Goal: Task Accomplishment & Management: Complete application form

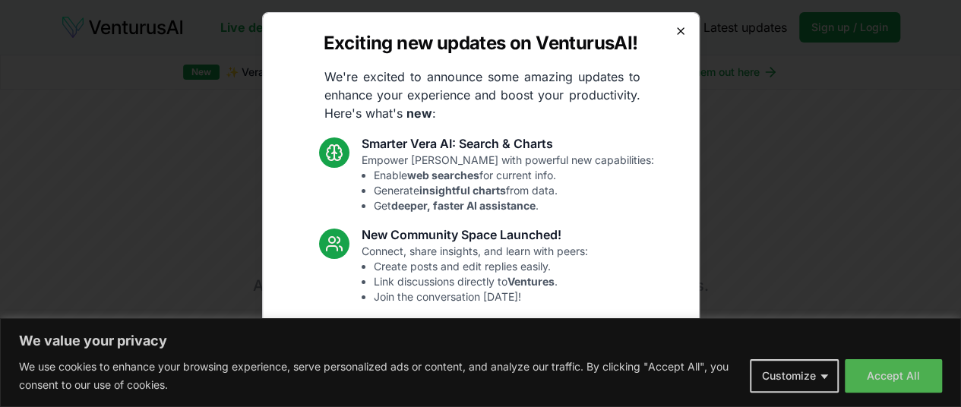
click at [677, 32] on icon "button" at bounding box center [680, 31] width 6 height 6
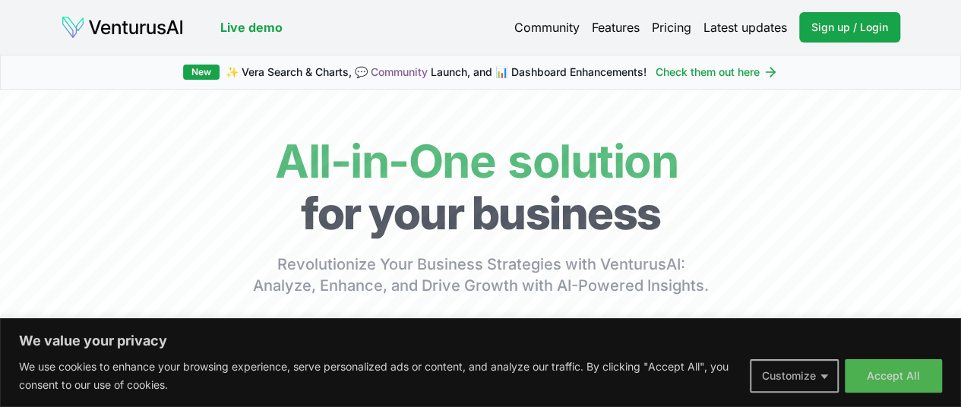
click at [793, 380] on button "Customize" at bounding box center [794, 375] width 89 height 33
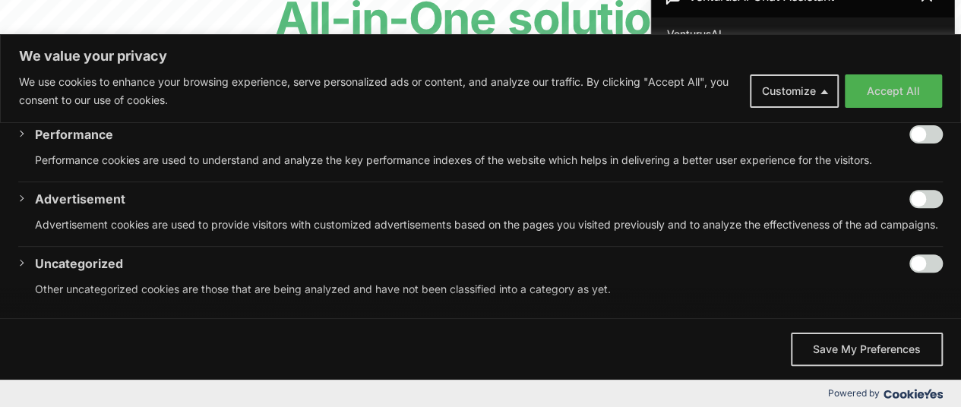
scroll to position [151, 0]
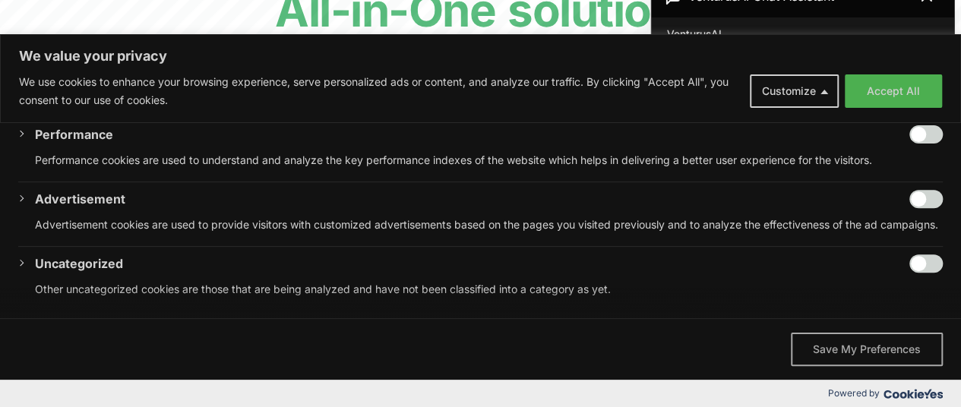
click at [864, 346] on button "Save My Preferences" at bounding box center [867, 349] width 152 height 33
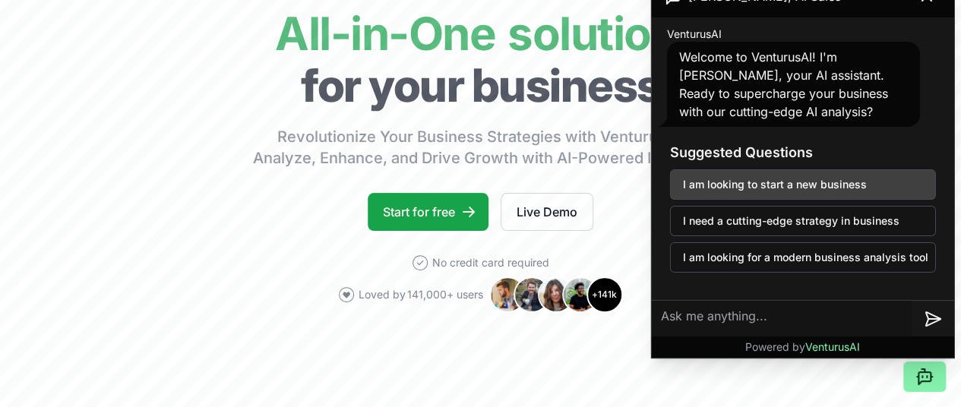
scroll to position [0, 0]
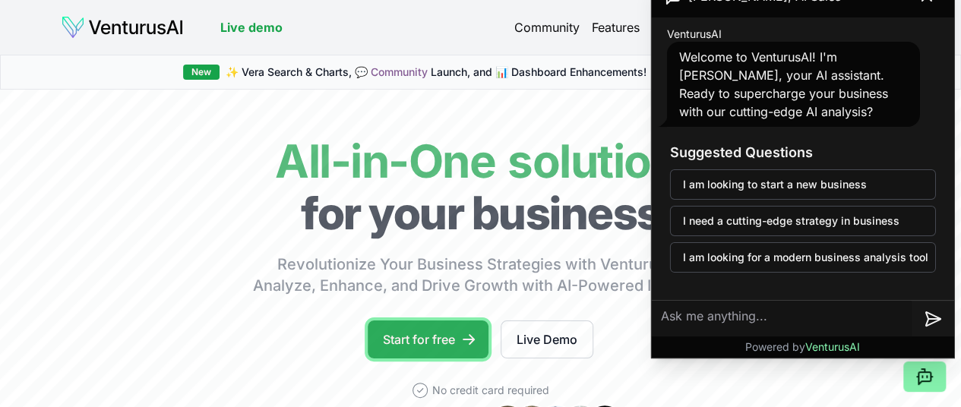
click at [419, 351] on link "Start for free" at bounding box center [428, 339] width 121 height 38
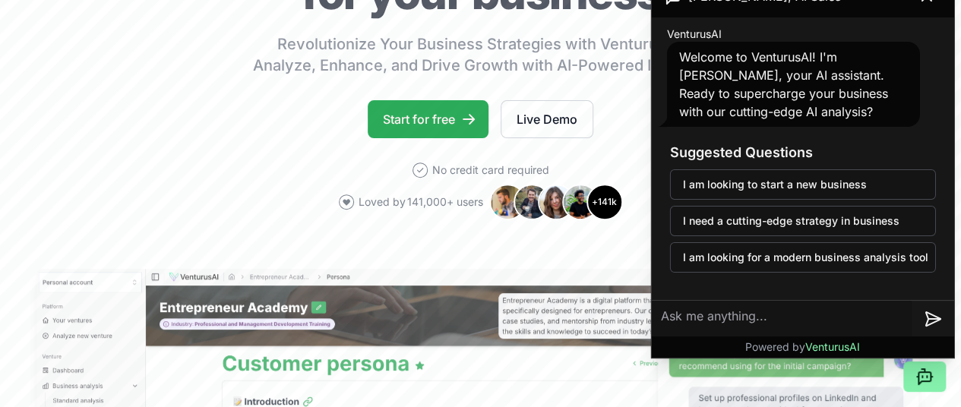
scroll to position [213, 0]
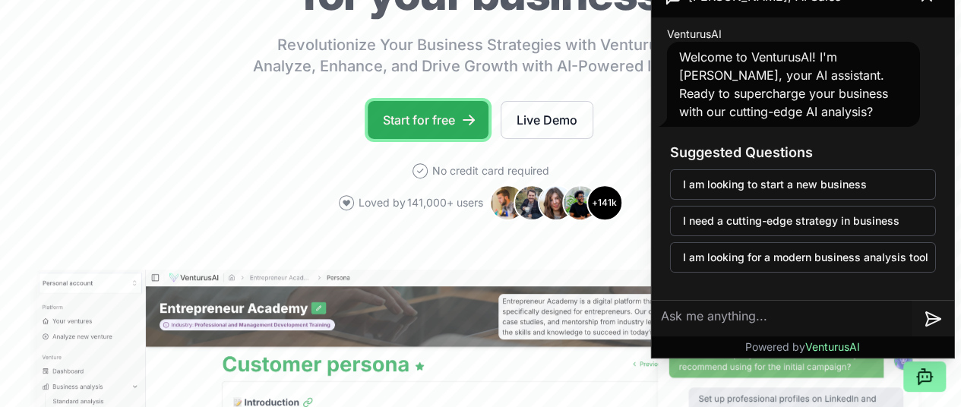
click at [454, 119] on link "Start for free" at bounding box center [428, 120] width 121 height 38
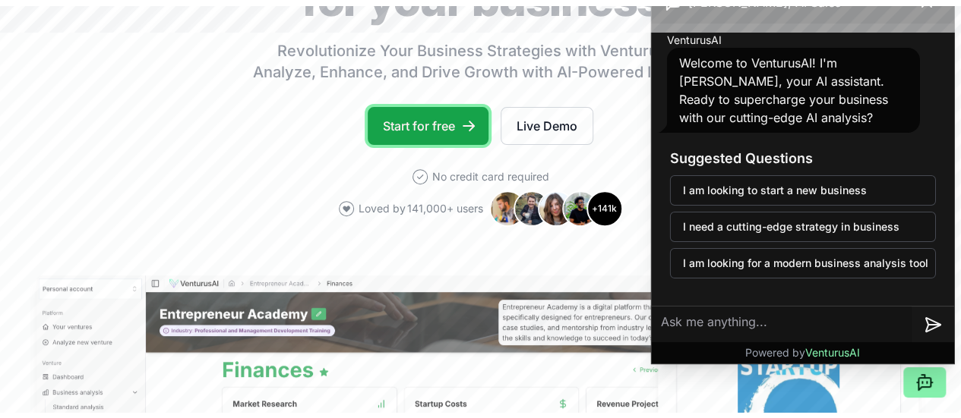
scroll to position [0, 0]
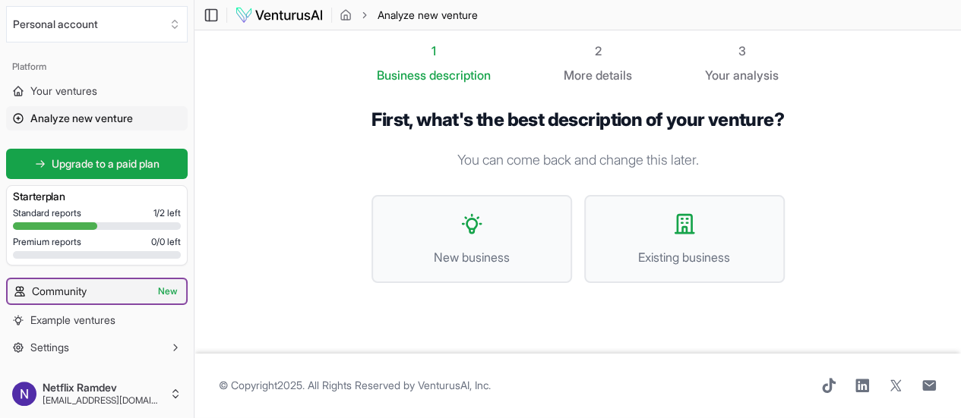
scroll to position [23, 0]
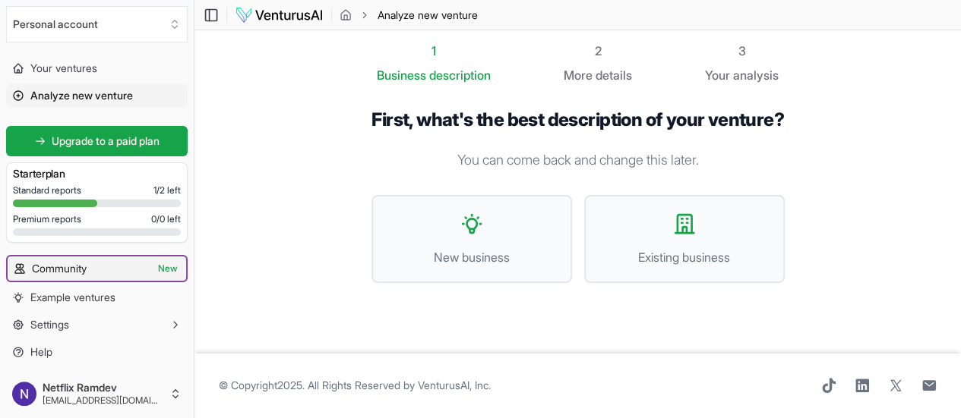
click at [106, 273] on link "Community New" at bounding box center [97, 269] width 178 height 24
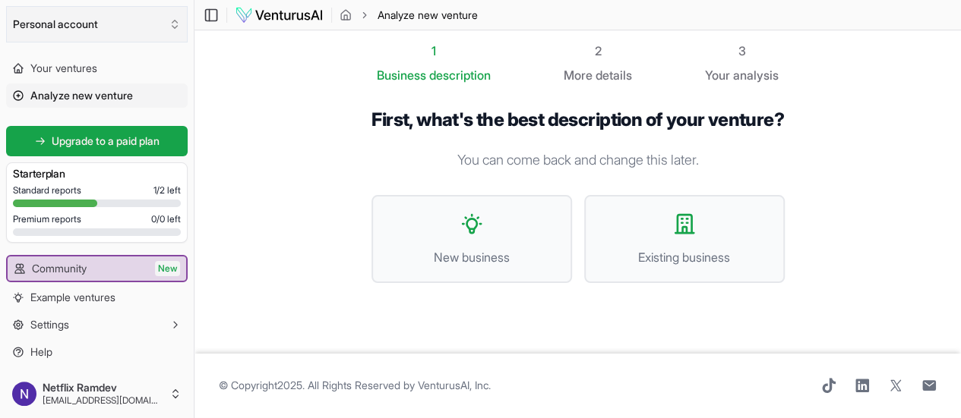
scroll to position [0, 0]
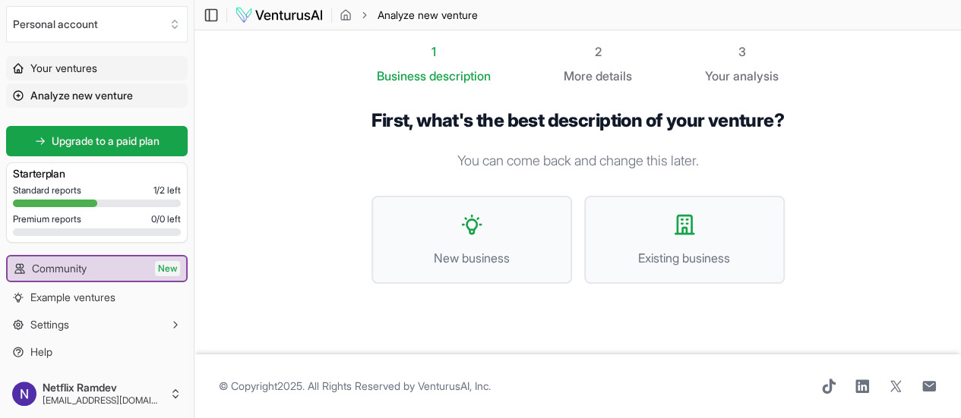
click at [155, 63] on link "Your ventures" at bounding box center [97, 68] width 182 height 24
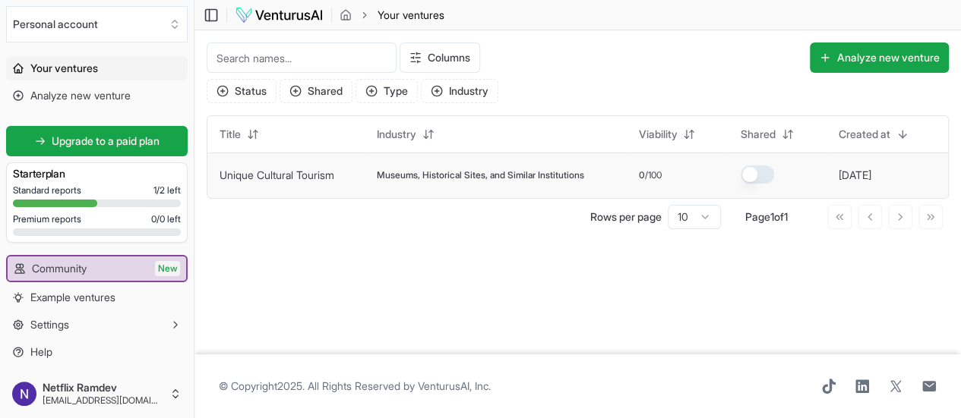
click at [343, 185] on td "Unique Cultural Tourism" at bounding box center [285, 176] width 157 height 46
drag, startPoint x: 389, startPoint y: 182, endPoint x: 337, endPoint y: 265, distance: 97.6
click at [337, 265] on main "Toggle Sidebar Your ventures Your ventures Columns Analyze new venture Status S…" at bounding box center [577, 209] width 766 height 418
click at [128, 314] on button "Settings" at bounding box center [97, 325] width 182 height 24
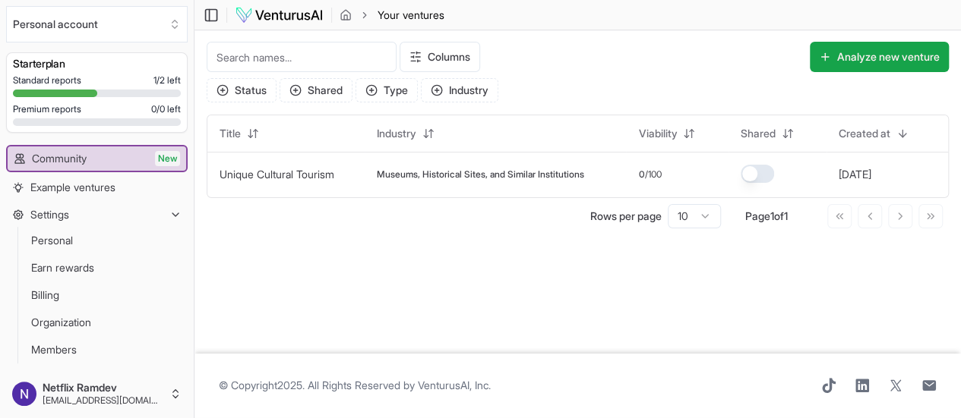
scroll to position [159, 0]
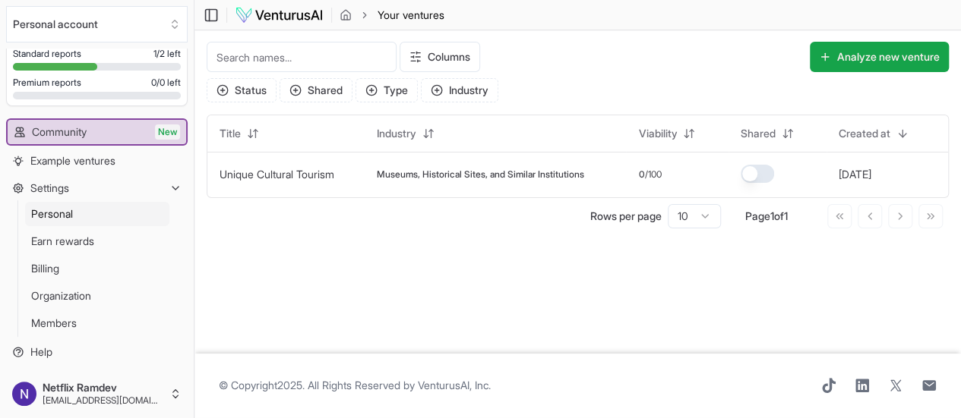
click at [71, 212] on span "Personal" at bounding box center [52, 214] width 42 height 15
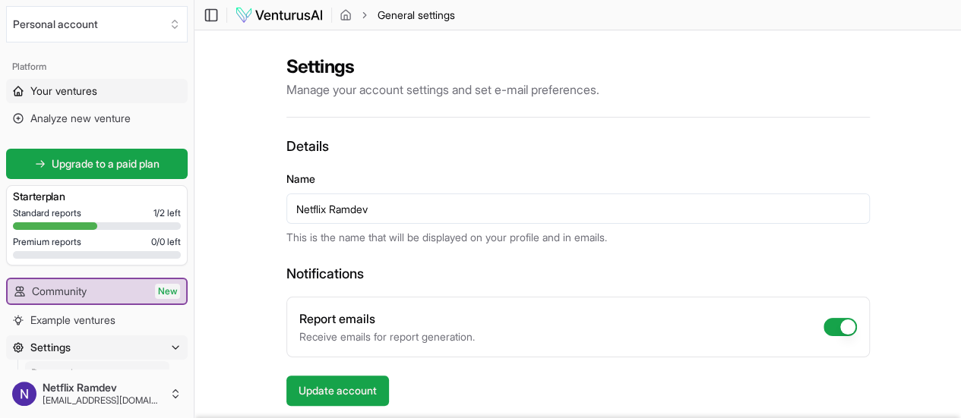
click at [58, 86] on span "Your ventures" at bounding box center [63, 91] width 67 height 15
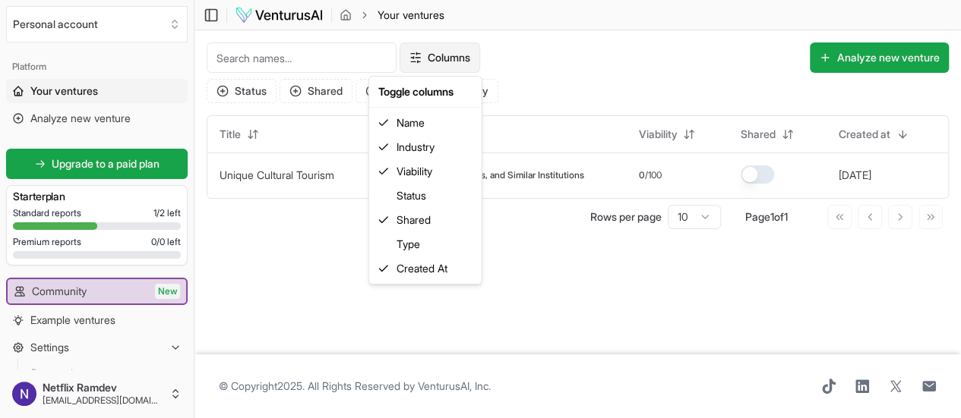
click at [453, 57] on html "We value your privacy We use cookies to enhance your browsing experience, serve…" at bounding box center [480, 209] width 961 height 418
click at [554, 303] on html "We value your privacy We use cookies to enhance your browsing experience, serve…" at bounding box center [480, 209] width 961 height 418
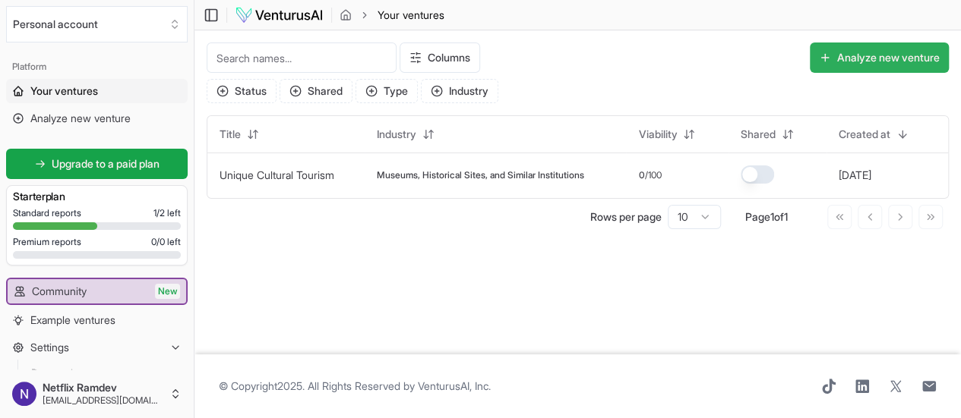
click at [872, 60] on button "Analyze new venture" at bounding box center [879, 58] width 139 height 30
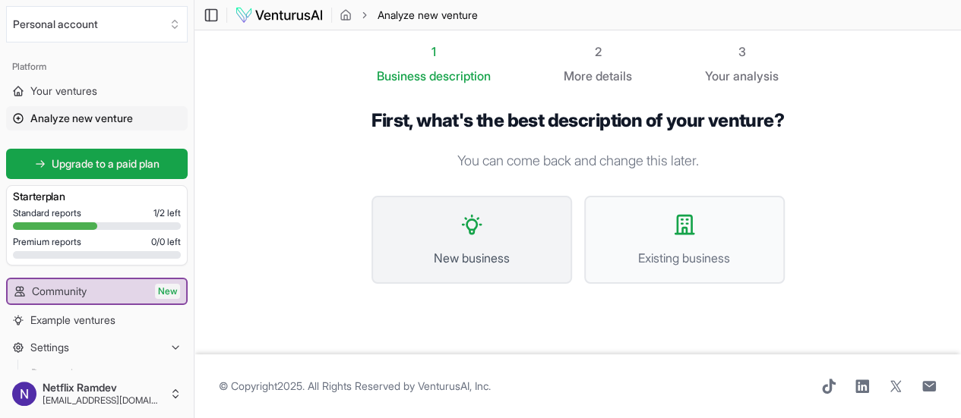
click at [545, 234] on button "New business" at bounding box center [471, 240] width 200 height 88
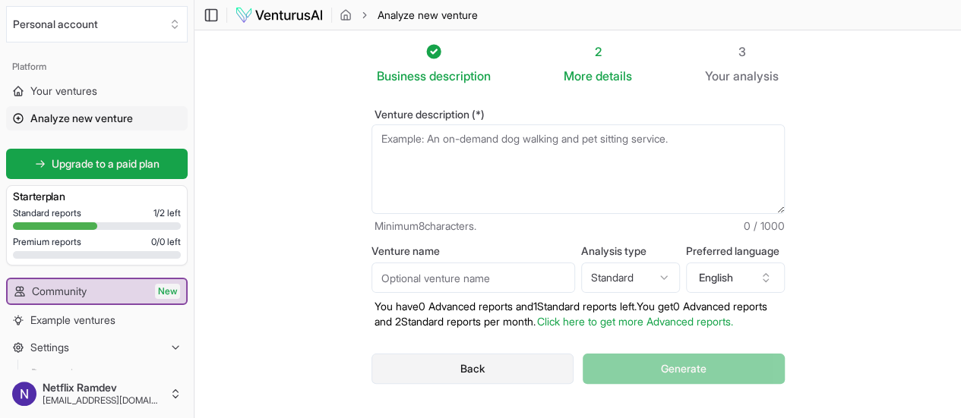
click at [500, 354] on button "Back" at bounding box center [472, 369] width 203 height 30
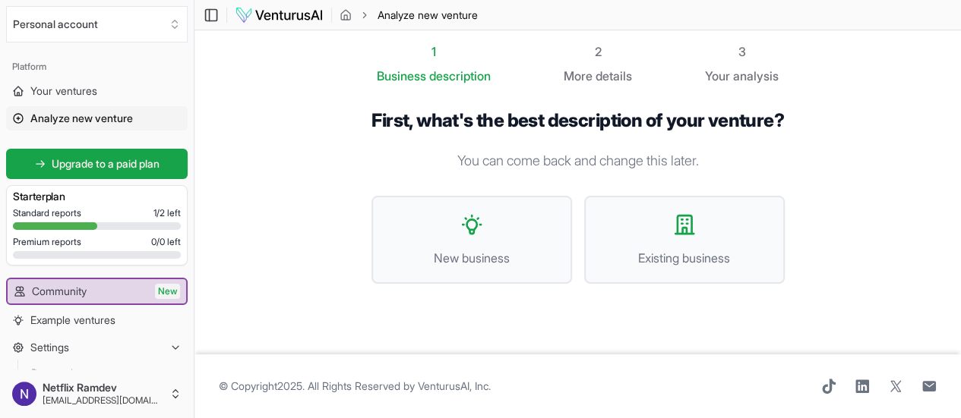
scroll to position [1, 0]
click at [545, 151] on p "You can come back and change this later." at bounding box center [577, 160] width 413 height 21
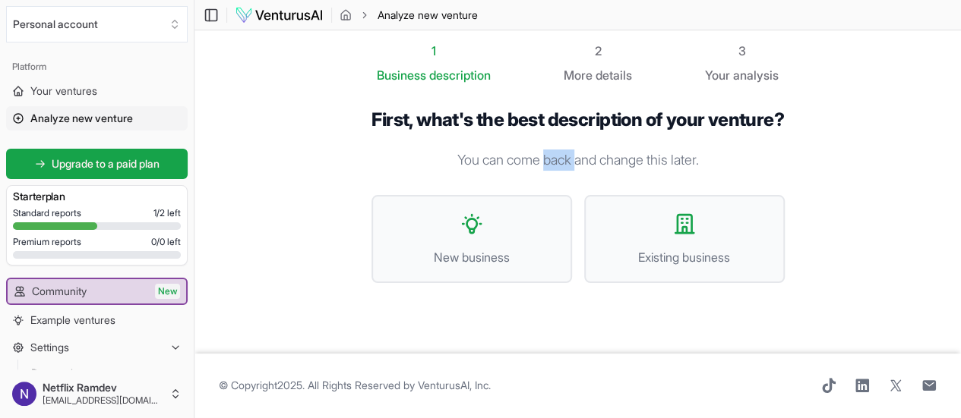
drag, startPoint x: 545, startPoint y: 151, endPoint x: 615, endPoint y: 151, distance: 69.9
click at [615, 151] on p "You can come back and change this later." at bounding box center [577, 160] width 413 height 21
click at [614, 244] on button "Existing business" at bounding box center [684, 239] width 200 height 88
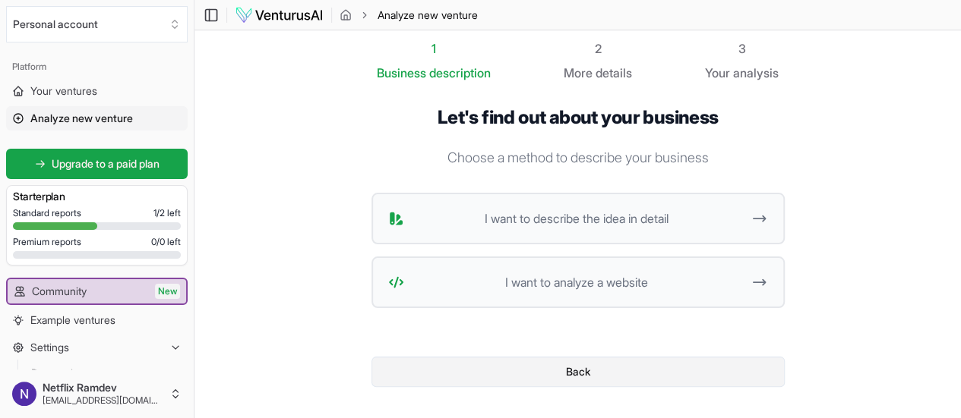
click at [579, 376] on button "Back" at bounding box center [577, 372] width 413 height 30
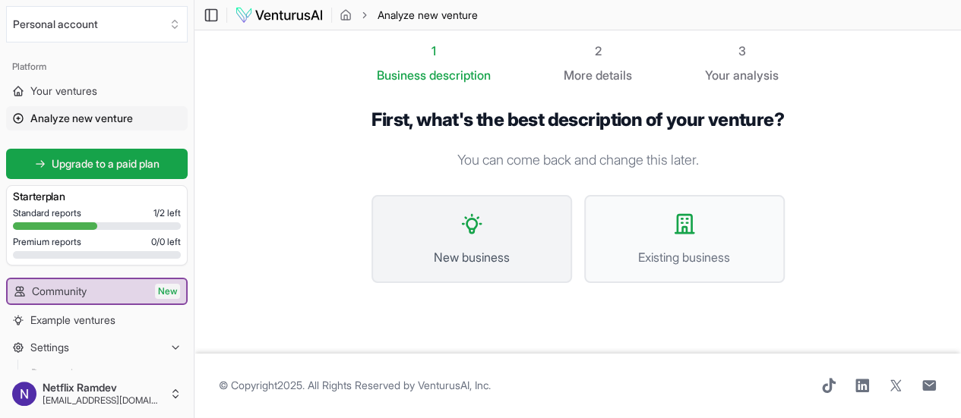
click at [504, 240] on button "New business" at bounding box center [471, 239] width 200 height 88
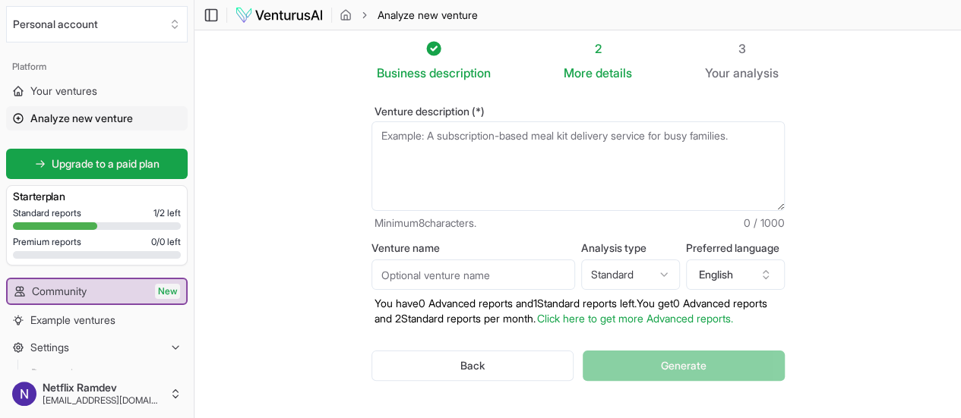
click at [477, 170] on textarea "Venture description (*)" at bounding box center [577, 167] width 413 height 90
click at [630, 272] on html "We value your privacy We use cookies to enhance your browsing experience, serve…" at bounding box center [480, 206] width 961 height 418
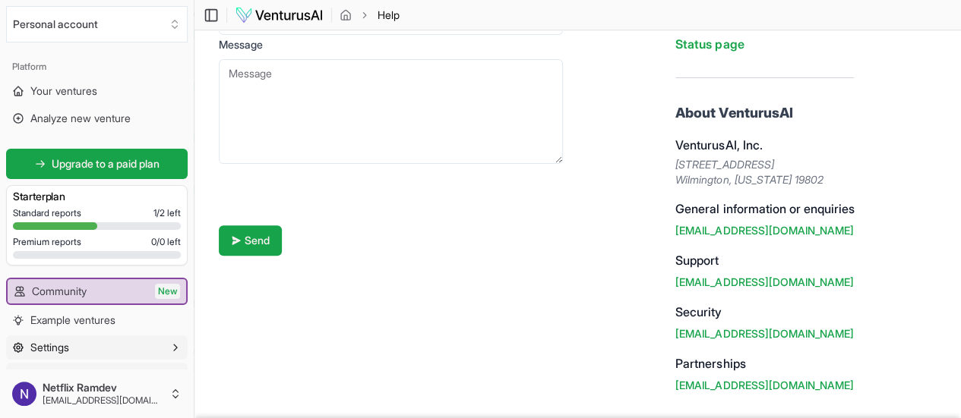
scroll to position [23, 0]
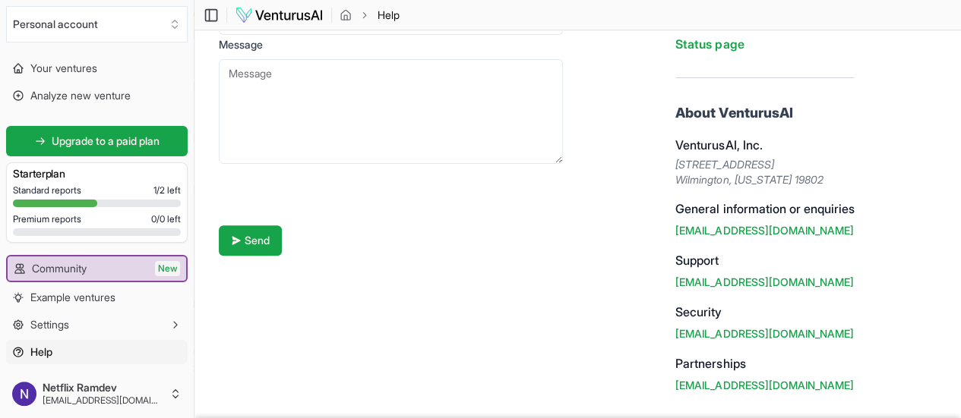
click at [35, 350] on span "Help" at bounding box center [41, 352] width 22 height 15
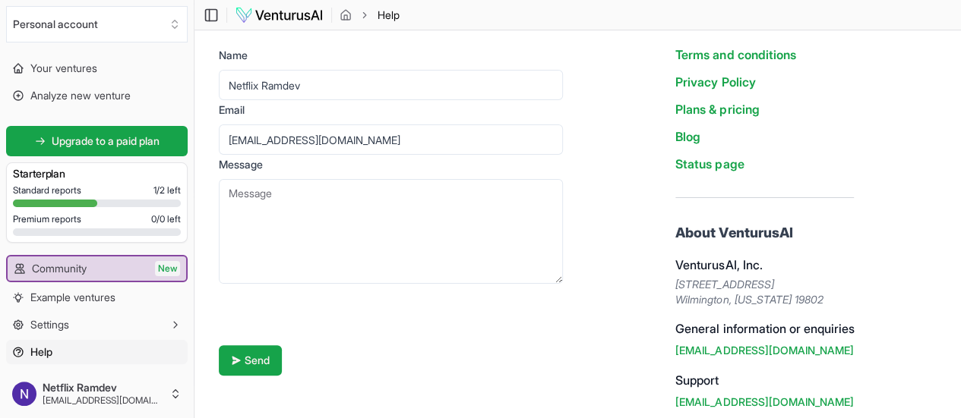
scroll to position [0, 0]
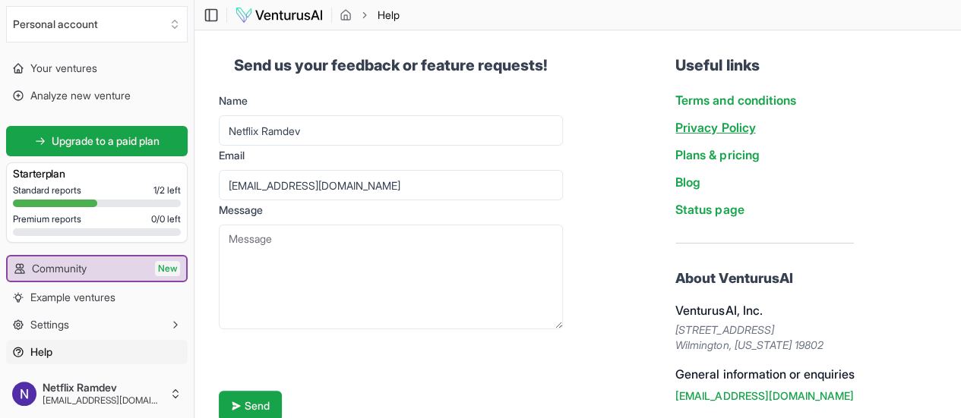
click at [714, 125] on link "Privacy Policy" at bounding box center [715, 127] width 80 height 15
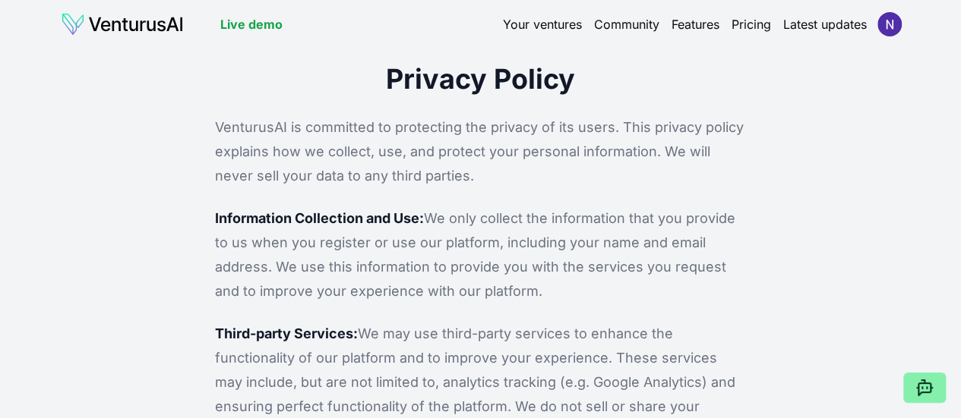
click at [432, 154] on p "VenturusAI is committed to protecting the privacy of its users. This privacy po…" at bounding box center [480, 151] width 531 height 73
drag, startPoint x: 432, startPoint y: 154, endPoint x: 513, endPoint y: 162, distance: 81.6
click at [513, 162] on p "VenturusAI is committed to protecting the privacy of its users. This privacy po…" at bounding box center [480, 151] width 531 height 73
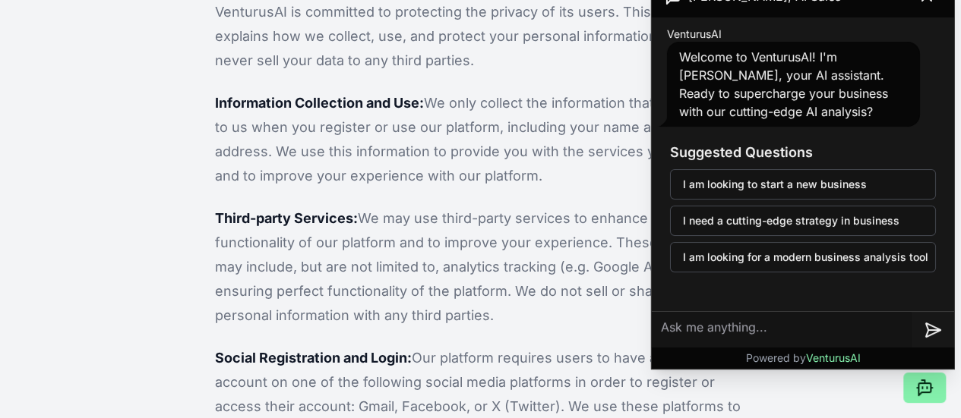
scroll to position [122, 0]
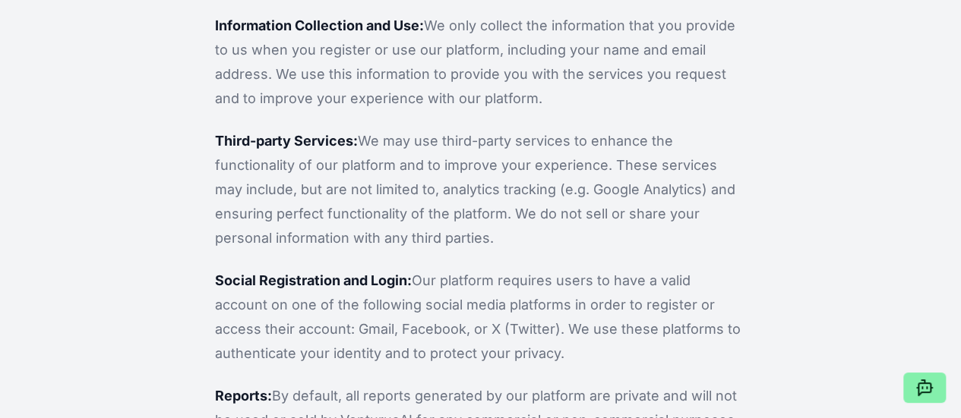
scroll to position [194, 0]
click at [517, 165] on p "Third-party Services: We may use third-party services to enhance the functional…" at bounding box center [480, 189] width 531 height 122
drag, startPoint x: 517, startPoint y: 165, endPoint x: 579, endPoint y: 160, distance: 61.7
click at [579, 160] on p "Third-party Services: We may use third-party services to enhance the functional…" at bounding box center [480, 189] width 531 height 122
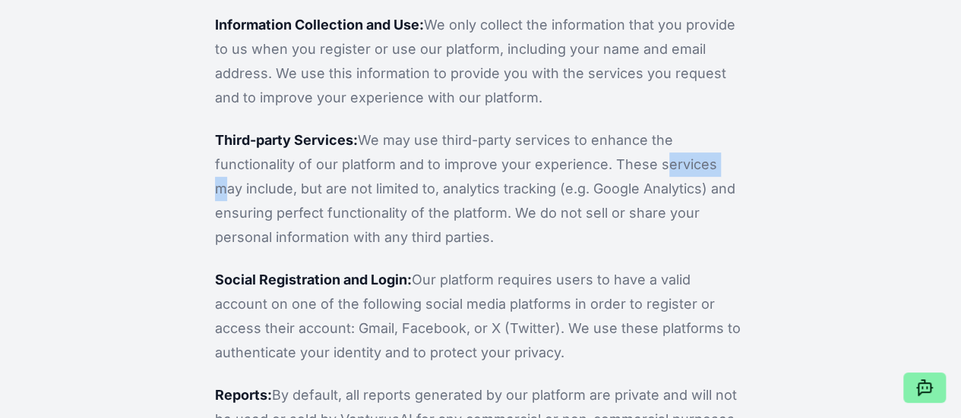
drag, startPoint x: 579, startPoint y: 160, endPoint x: 625, endPoint y: 166, distance: 46.7
click at [625, 166] on p "Third-party Services: We may use third-party services to enhance the functional…" at bounding box center [480, 189] width 531 height 122
drag, startPoint x: 625, startPoint y: 166, endPoint x: 673, endPoint y: 175, distance: 48.6
click at [673, 175] on p "Third-party Services: We may use third-party services to enhance the functional…" at bounding box center [480, 189] width 531 height 122
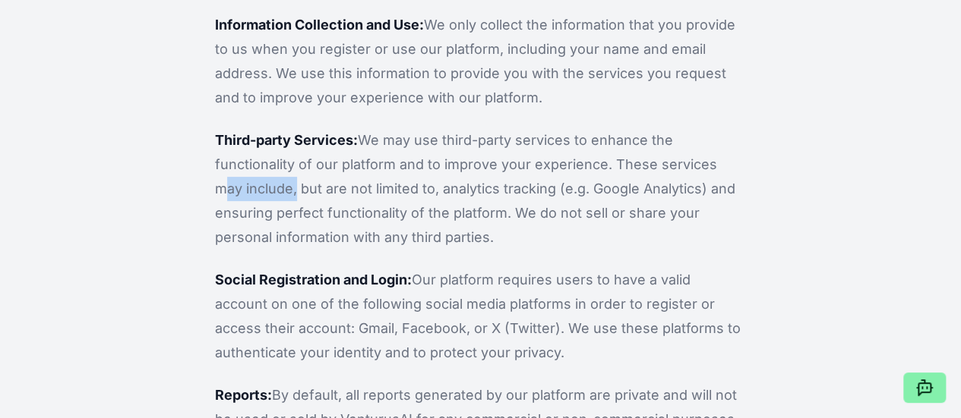
click at [673, 175] on p "Third-party Services: We may use third-party services to enhance the functional…" at bounding box center [480, 189] width 531 height 122
drag, startPoint x: 673, startPoint y: 175, endPoint x: 734, endPoint y: 172, distance: 61.6
click at [734, 172] on p "Third-party Services: We may use third-party services to enhance the functional…" at bounding box center [480, 189] width 531 height 122
click at [728, 172] on p "Third-party Services: We may use third-party services to enhance the functional…" at bounding box center [480, 189] width 531 height 122
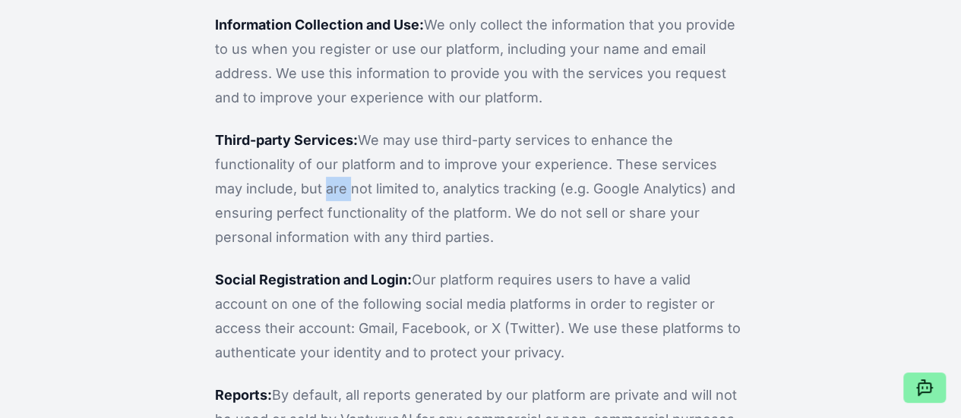
click at [728, 172] on p "Third-party Services: We may use third-party services to enhance the functional…" at bounding box center [480, 189] width 531 height 122
drag, startPoint x: 728, startPoint y: 172, endPoint x: 710, endPoint y: 171, distance: 17.5
click at [710, 171] on p "Third-party Services: We may use third-party services to enhance the functional…" at bounding box center [480, 189] width 531 height 122
click at [676, 169] on p "Third-party Services: We may use third-party services to enhance the functional…" at bounding box center [480, 189] width 531 height 122
drag, startPoint x: 676, startPoint y: 169, endPoint x: 631, endPoint y: 166, distance: 44.9
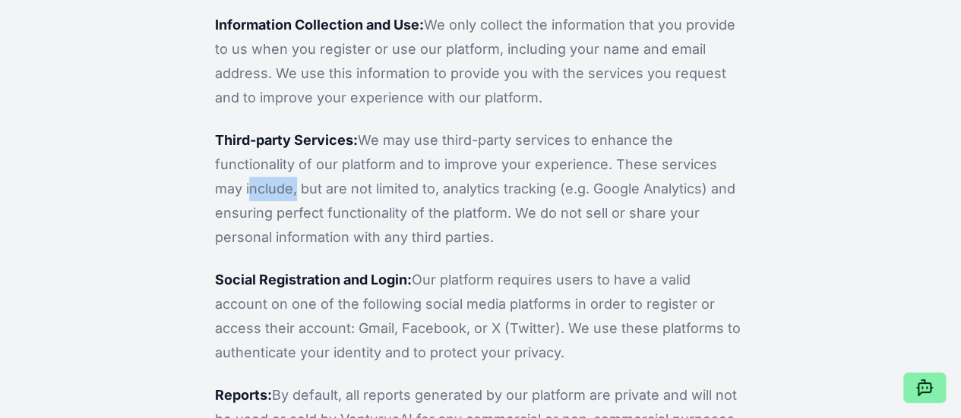
click at [631, 166] on p "Third-party Services: We may use third-party services to enhance the functional…" at bounding box center [480, 189] width 531 height 122
drag, startPoint x: 631, startPoint y: 166, endPoint x: 594, endPoint y: 165, distance: 37.2
click at [594, 165] on p "Third-party Services: We may use third-party services to enhance the functional…" at bounding box center [480, 189] width 531 height 122
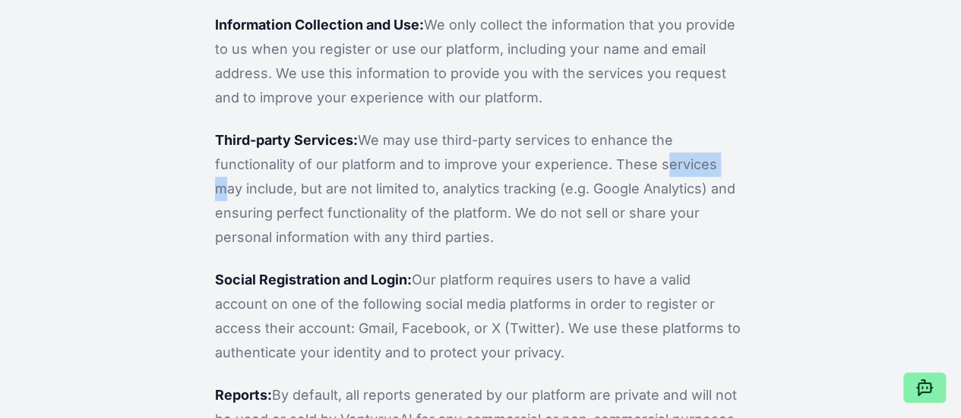
drag, startPoint x: 594, startPoint y: 165, endPoint x: 548, endPoint y: 165, distance: 46.3
click at [548, 165] on p "Third-party Services: We may use third-party services to enhance the functional…" at bounding box center [480, 189] width 531 height 122
click at [589, 139] on p "Third-party Services: We may use third-party services to enhance the functional…" at bounding box center [480, 189] width 531 height 122
drag, startPoint x: 589, startPoint y: 139, endPoint x: 630, endPoint y: 140, distance: 41.0
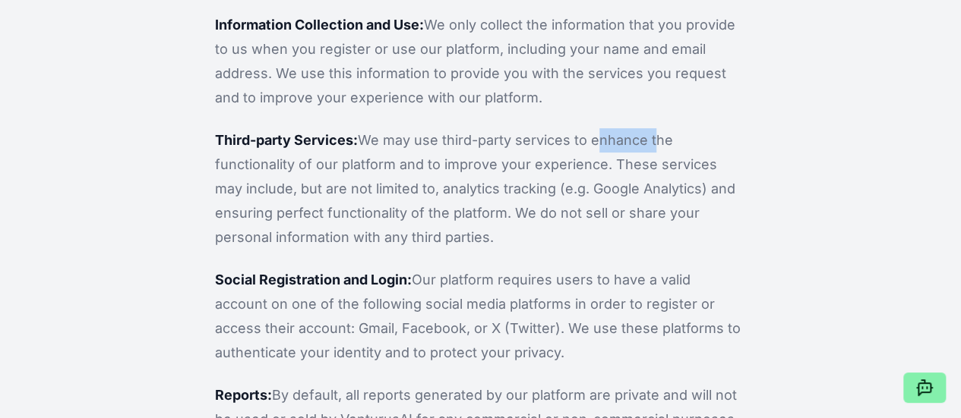
click at [630, 140] on p "Third-party Services: We may use third-party services to enhance the functional…" at bounding box center [480, 189] width 531 height 122
click at [635, 140] on p "Third-party Services: We may use third-party services to enhance the functional…" at bounding box center [480, 189] width 531 height 122
drag, startPoint x: 635, startPoint y: 140, endPoint x: 655, endPoint y: 137, distance: 20.7
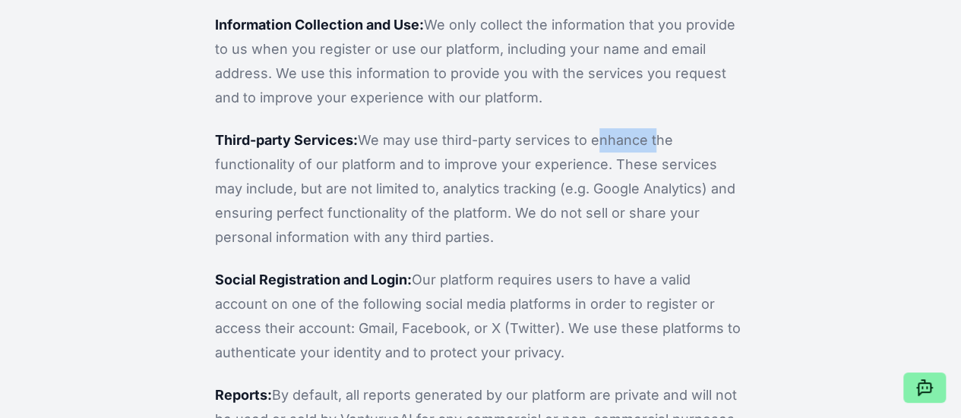
click at [655, 137] on p "Third-party Services: We may use third-party services to enhance the functional…" at bounding box center [480, 189] width 531 height 122
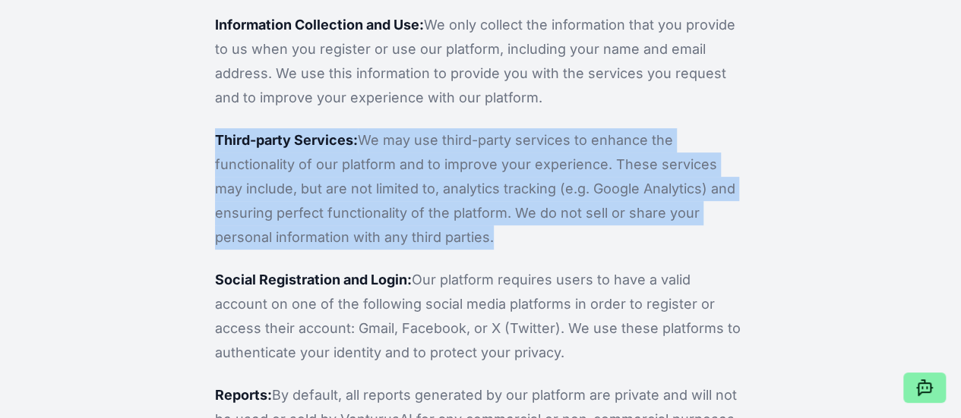
drag, startPoint x: 655, startPoint y: 137, endPoint x: 683, endPoint y: 136, distance: 27.3
click at [683, 136] on p "Third-party Services: We may use third-party services to enhance the functional…" at bounding box center [480, 189] width 531 height 122
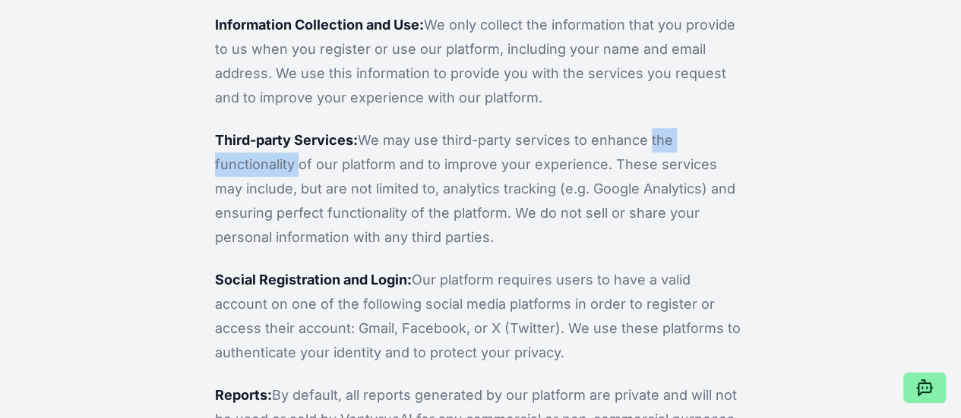
drag, startPoint x: 683, startPoint y: 136, endPoint x: 638, endPoint y: 147, distance: 46.2
click at [638, 147] on p "Third-party Services: We may use third-party services to enhance the functional…" at bounding box center [480, 189] width 531 height 122
click at [574, 191] on p "Third-party Services: We may use third-party services to enhance the functional…" at bounding box center [480, 189] width 531 height 122
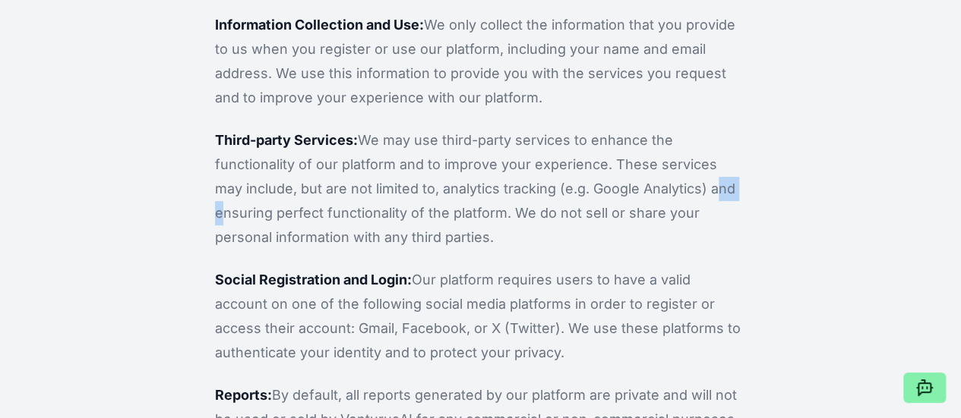
drag, startPoint x: 574, startPoint y: 191, endPoint x: 510, endPoint y: 201, distance: 64.7
click at [510, 201] on p "Third-party Services: We may use third-party services to enhance the functional…" at bounding box center [480, 189] width 531 height 122
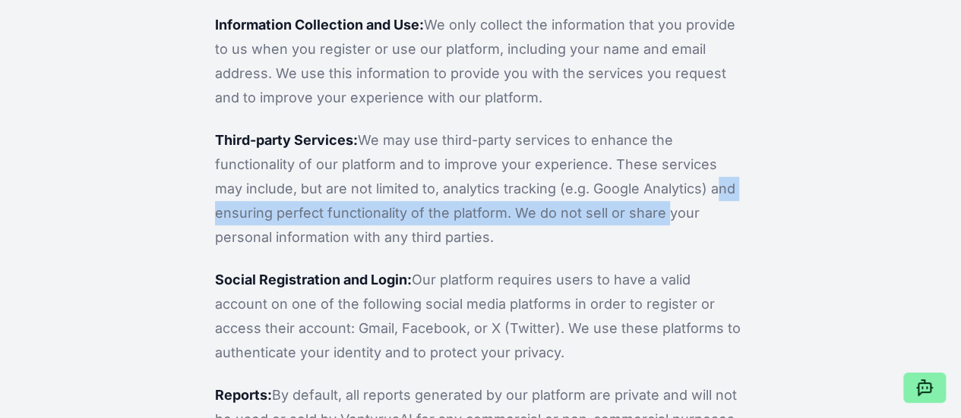
click at [510, 201] on p "Third-party Services: We may use third-party services to enhance the functional…" at bounding box center [480, 189] width 531 height 122
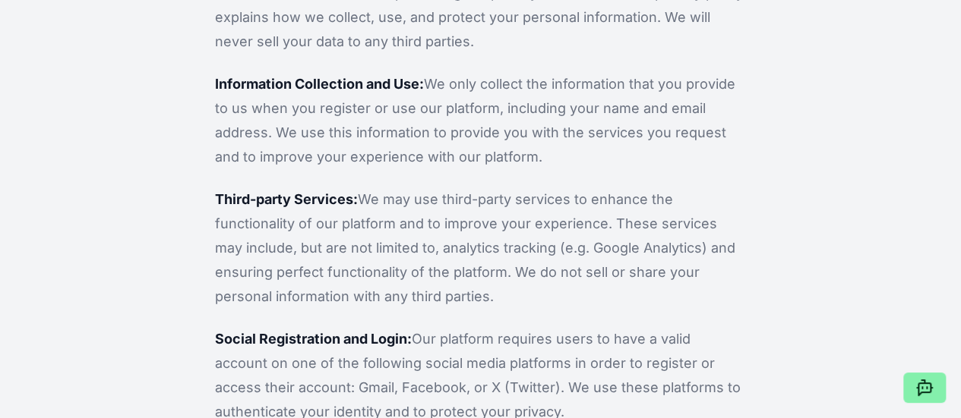
scroll to position [0, 0]
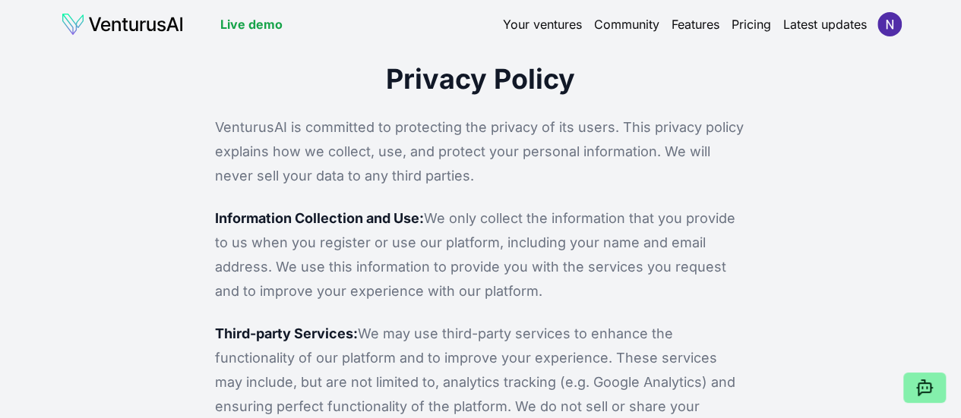
click at [548, 22] on link "Your ventures" at bounding box center [542, 24] width 79 height 18
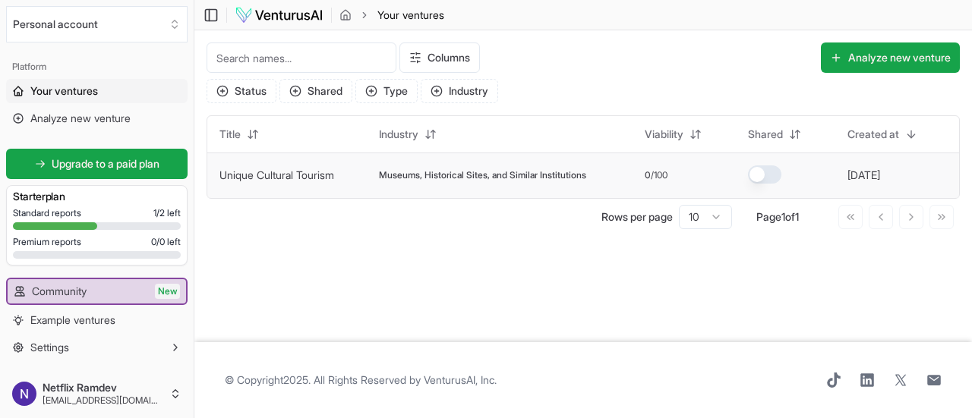
click at [513, 178] on span "Museums, Historical Sites, and Similar Institutions" at bounding box center [482, 175] width 207 height 12
drag, startPoint x: 513, startPoint y: 178, endPoint x: 576, endPoint y: 183, distance: 62.4
click at [576, 183] on td "Museums, Historical Sites, and Similar Institutions" at bounding box center [500, 176] width 266 height 46
drag, startPoint x: 576, startPoint y: 183, endPoint x: 491, endPoint y: 188, distance: 85.2
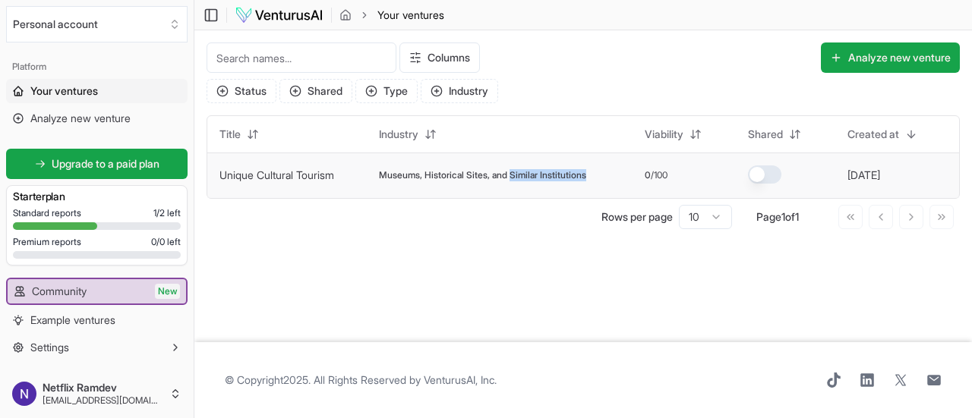
click at [491, 188] on td "Museums, Historical Sites, and Similar Institutions" at bounding box center [500, 176] width 266 height 46
drag, startPoint x: 491, startPoint y: 188, endPoint x: 414, endPoint y: 183, distance: 76.9
click at [414, 183] on td "Museums, Historical Sites, and Similar Institutions" at bounding box center [500, 176] width 266 height 46
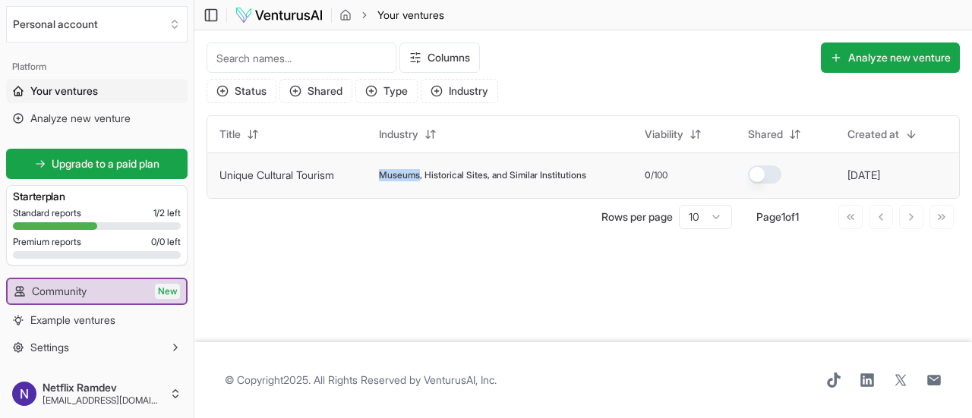
drag, startPoint x: 414, startPoint y: 183, endPoint x: 500, endPoint y: 188, distance: 85.9
click at [500, 188] on td "Museums, Historical Sites, and Similar Institutions" at bounding box center [500, 176] width 266 height 46
click at [652, 194] on td "0 /100" at bounding box center [685, 176] width 104 height 46
click at [702, 136] on html "Personal account Platform Your ventures Analyze new venture Get started for fre…" at bounding box center [486, 209] width 972 height 418
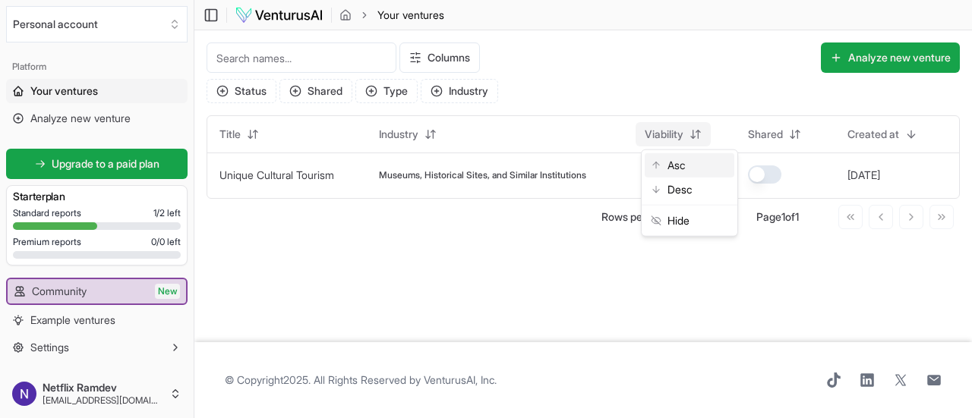
click at [674, 175] on div "Asc" at bounding box center [690, 165] width 90 height 24
click at [660, 169] on span "/100" at bounding box center [659, 175] width 17 height 12
drag, startPoint x: 660, startPoint y: 169, endPoint x: 526, endPoint y: 176, distance: 134.6
click at [526, 176] on tr "Unique Cultural Tourism Museums, Historical Sites, and Similar Institutions 0 /…" at bounding box center [583, 176] width 752 height 46
click at [526, 176] on span "Museums, Historical Sites, and Similar Institutions" at bounding box center [482, 175] width 207 height 12
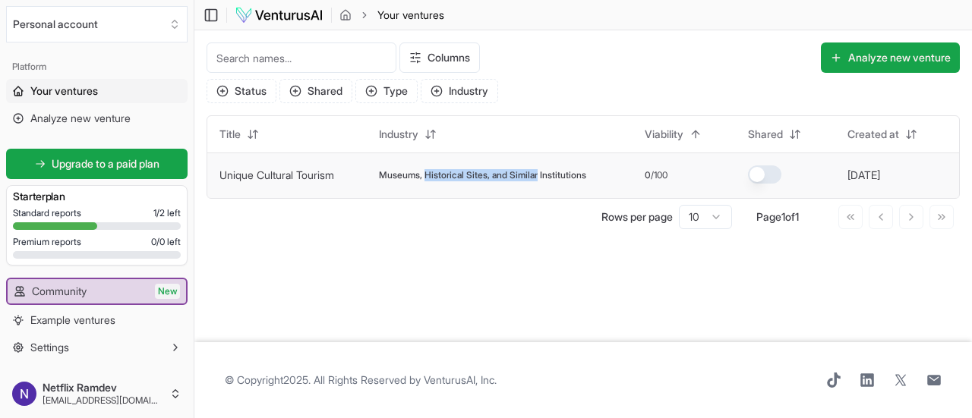
drag, startPoint x: 526, startPoint y: 176, endPoint x: 412, endPoint y: 167, distance: 114.3
click at [412, 167] on td "Museums, Historical Sites, and Similar Institutions" at bounding box center [500, 176] width 266 height 46
drag, startPoint x: 412, startPoint y: 167, endPoint x: 436, endPoint y: 178, distance: 26.8
click at [436, 178] on td "Museums, Historical Sites, and Similar Institutions" at bounding box center [500, 176] width 266 height 46
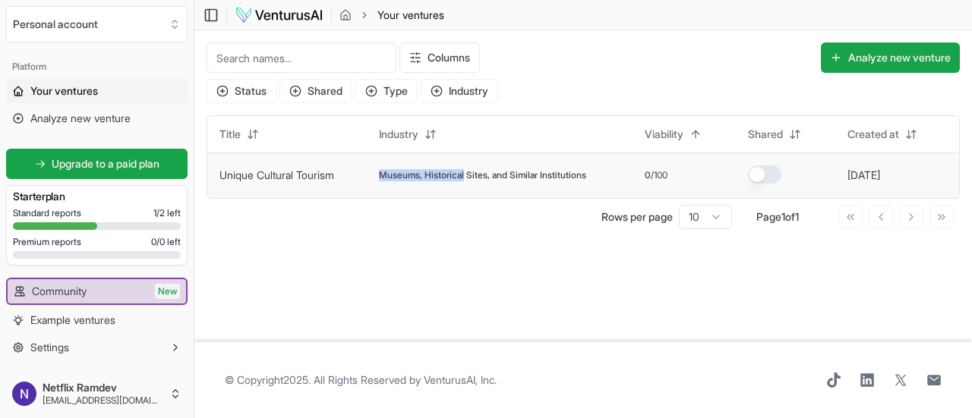
click at [436, 178] on span "Museums, Historical Sites, and Similar Institutions" at bounding box center [482, 175] width 207 height 12
drag, startPoint x: 436, startPoint y: 178, endPoint x: 465, endPoint y: 177, distance: 28.9
click at [465, 177] on span "Museums, Historical Sites, and Similar Institutions" at bounding box center [482, 175] width 207 height 12
drag, startPoint x: 280, startPoint y: 88, endPoint x: 256, endPoint y: 87, distance: 24.3
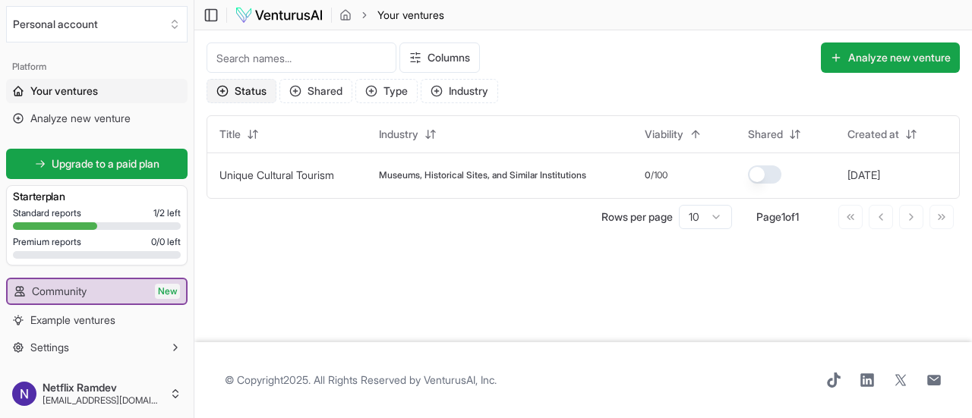
click at [256, 87] on div "Status Shared Type Industry" at bounding box center [583, 94] width 753 height 30
click at [256, 87] on button "Status" at bounding box center [242, 91] width 70 height 24
click at [414, 267] on main "Toggle Sidebar Your ventures Your ventures Columns Analyze new venture Status S…" at bounding box center [583, 209] width 778 height 418
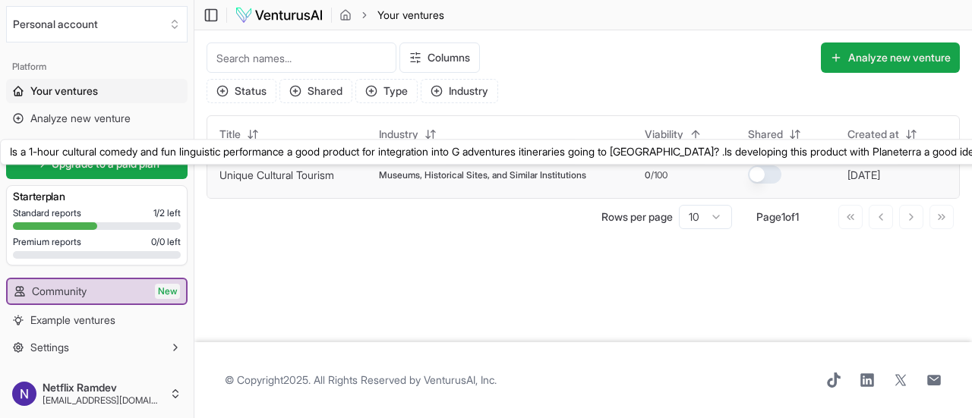
click at [292, 181] on link "Unique Cultural Tourism" at bounding box center [276, 175] width 115 height 13
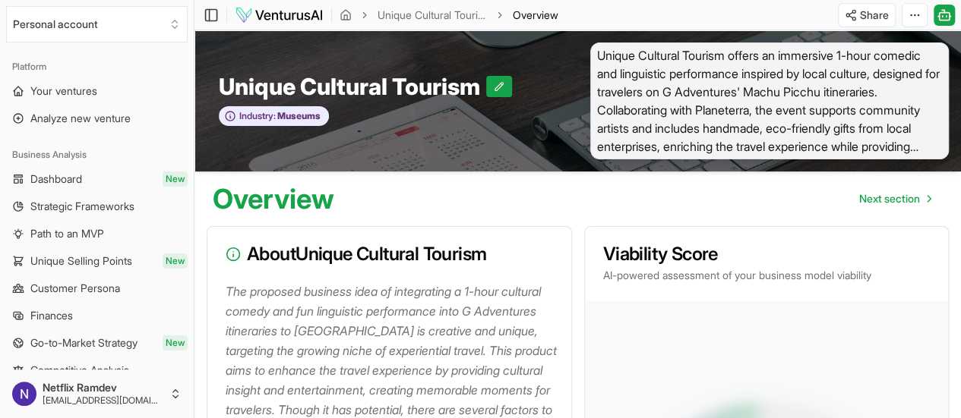
drag, startPoint x: 292, startPoint y: 181, endPoint x: 437, endPoint y: 216, distance: 149.2
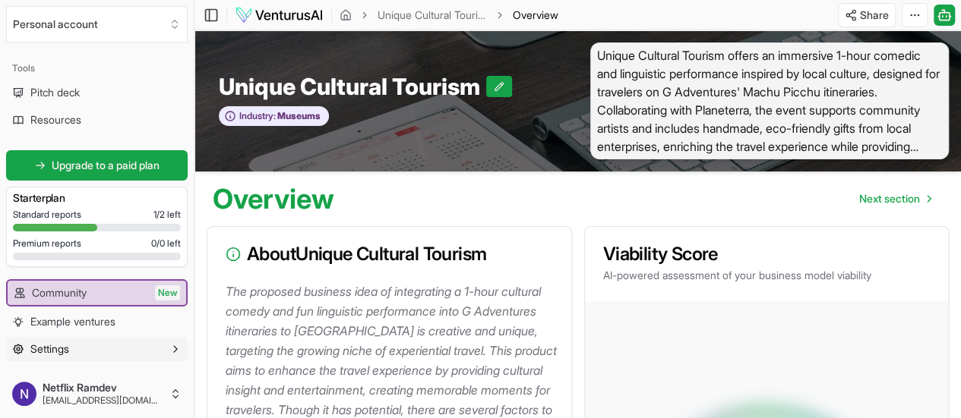
scroll to position [336, 0]
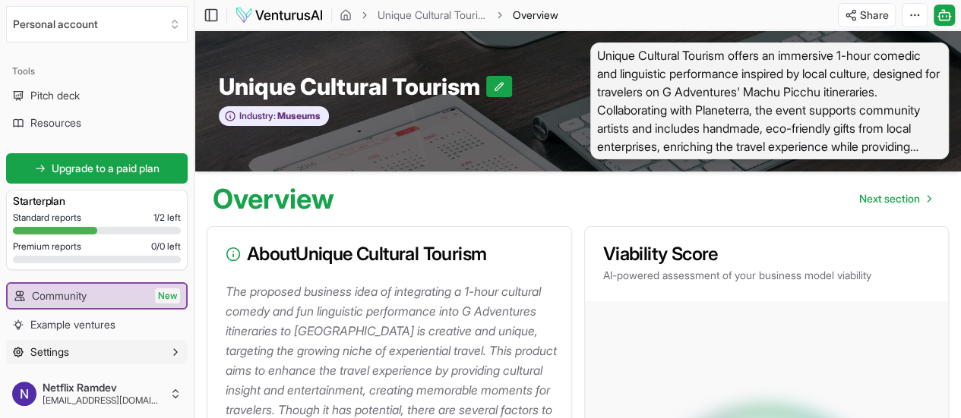
click at [106, 325] on span "Example ventures" at bounding box center [72, 324] width 85 height 15
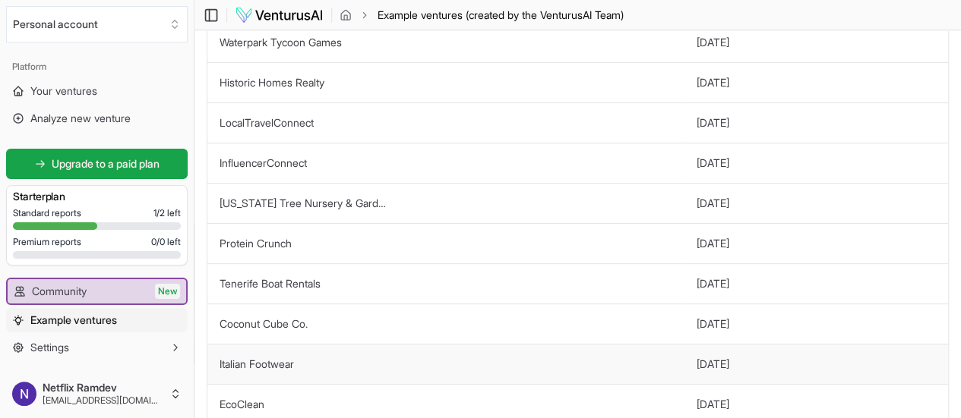
scroll to position [179, 0]
click at [337, 209] on button "[US_STATE] Tree Nursery & Garden Store" at bounding box center [304, 204] width 171 height 15
click at [348, 213] on td "[US_STATE] Tree Nursery & Garden Store" at bounding box center [445, 205] width 477 height 40
click at [396, 210] on td "[US_STATE] Tree Nursery & Garden Store" at bounding box center [445, 205] width 477 height 40
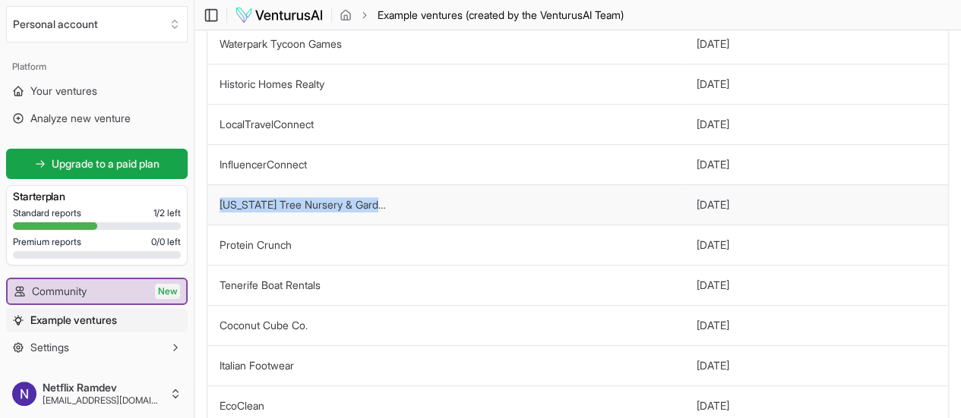
click at [396, 210] on td "[US_STATE] Tree Nursery & Garden Store" at bounding box center [445, 205] width 477 height 40
click at [706, 205] on button "[DATE]" at bounding box center [712, 204] width 33 height 15
click at [583, 207] on td "[US_STATE] Tree Nursery & Garden Store" at bounding box center [445, 205] width 477 height 40
click at [380, 254] on td "Protein Crunch" at bounding box center [445, 245] width 477 height 40
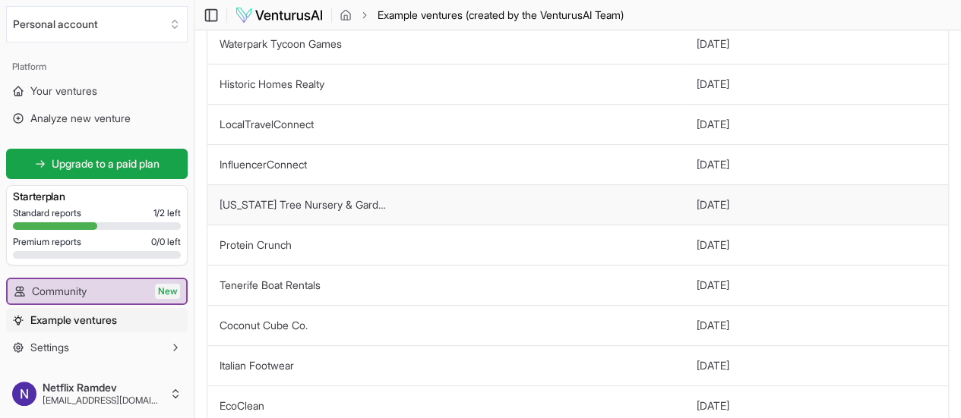
click at [311, 219] on td "[US_STATE] Tree Nursery & Garden Store" at bounding box center [445, 205] width 477 height 40
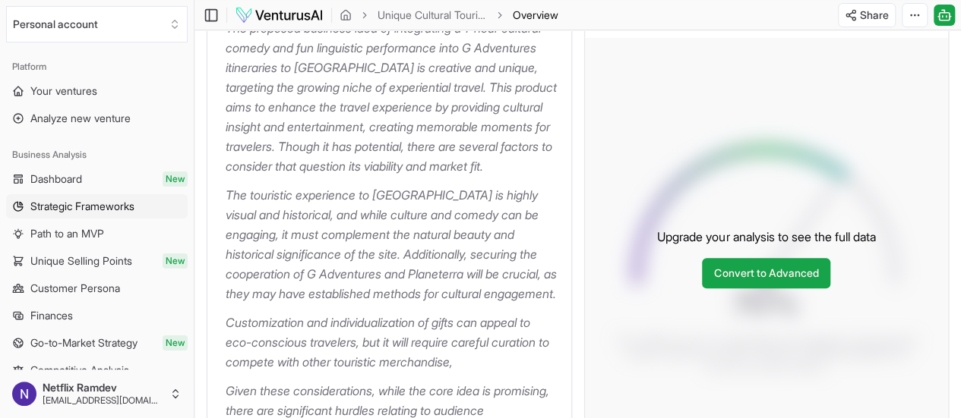
scroll to position [166, 0]
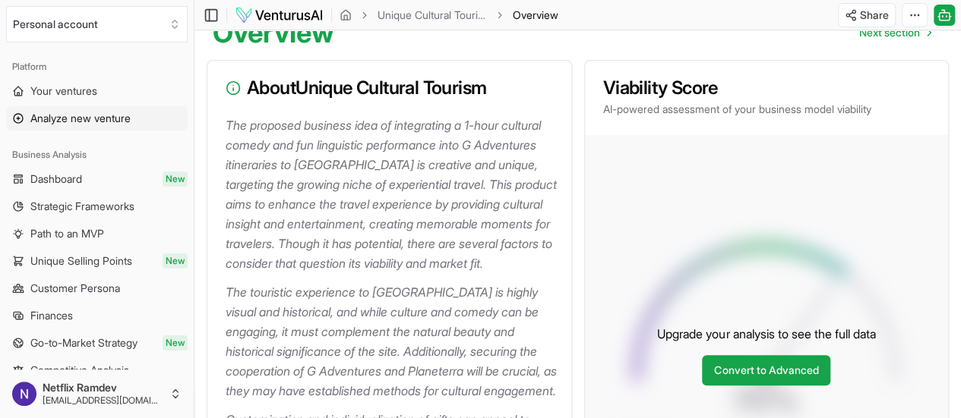
click at [87, 115] on span "Analyze new venture" at bounding box center [80, 118] width 100 height 15
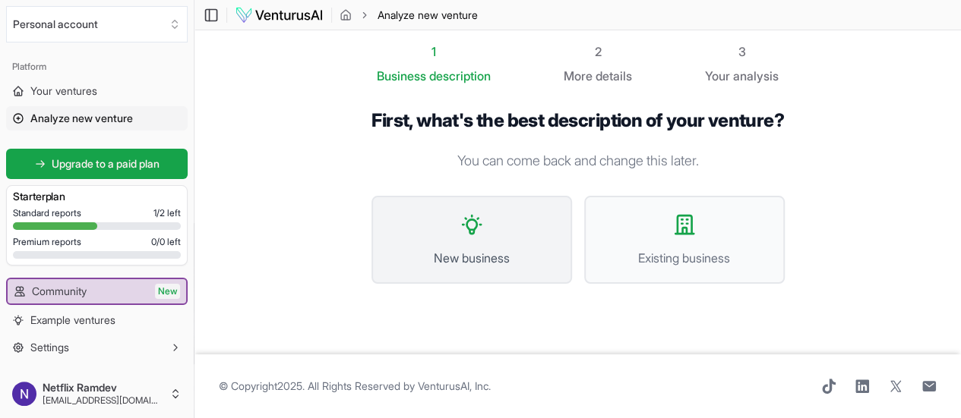
click at [498, 241] on button "New business" at bounding box center [471, 240] width 200 height 88
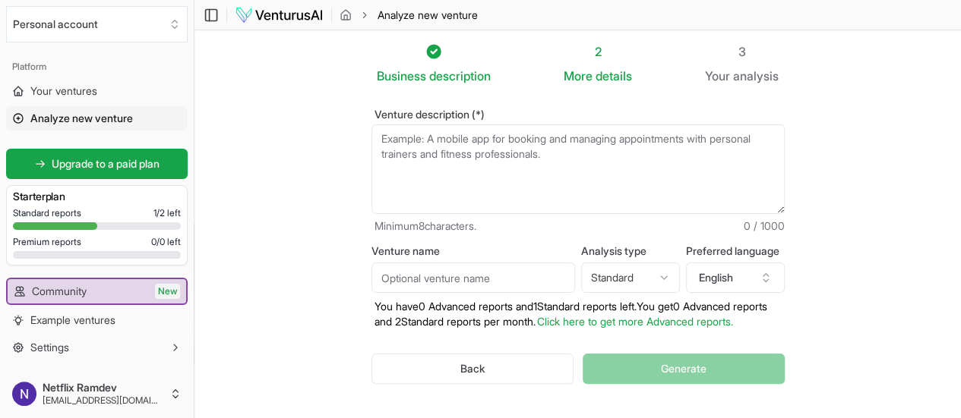
click at [446, 172] on textarea "Venture description (*)" at bounding box center [577, 170] width 413 height 90
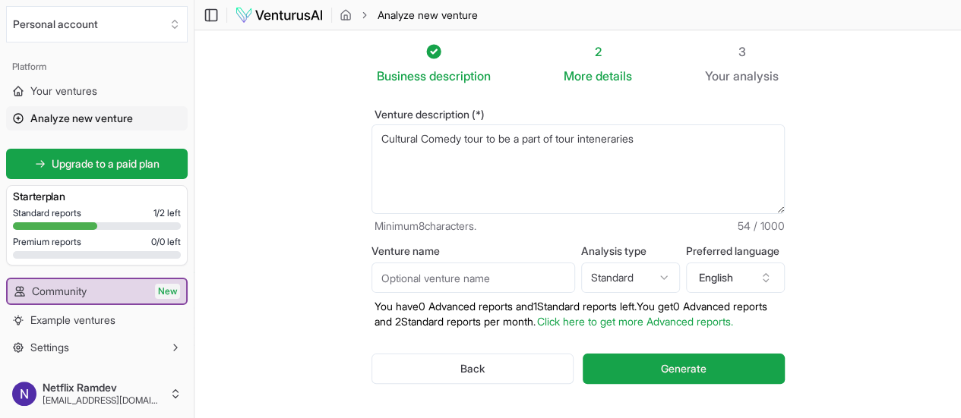
click at [497, 160] on textarea "Cultural Comedy tour to be a part of tour inteneraries" at bounding box center [577, 170] width 413 height 90
drag, startPoint x: 497, startPoint y: 160, endPoint x: 563, endPoint y: 151, distance: 66.7
click at [563, 151] on textarea "Cultural Comedy tour to be a part of tour inteneraries" at bounding box center [577, 170] width 413 height 90
drag, startPoint x: 563, startPoint y: 151, endPoint x: 615, endPoint y: 144, distance: 52.1
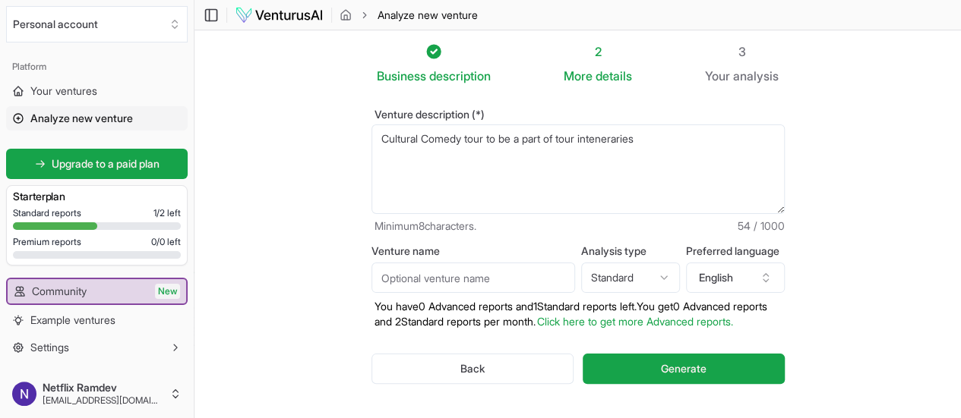
click at [615, 144] on textarea "Cultural Comedy tour to be a part of tour inteneraries" at bounding box center [577, 170] width 413 height 90
click at [582, 136] on textarea "Cultural Comedy tour to be a part of tour inteneraries" at bounding box center [577, 170] width 413 height 90
click at [637, 135] on textarea "Cultural Comedy tour to be a part of tour itineraries" at bounding box center [577, 170] width 413 height 90
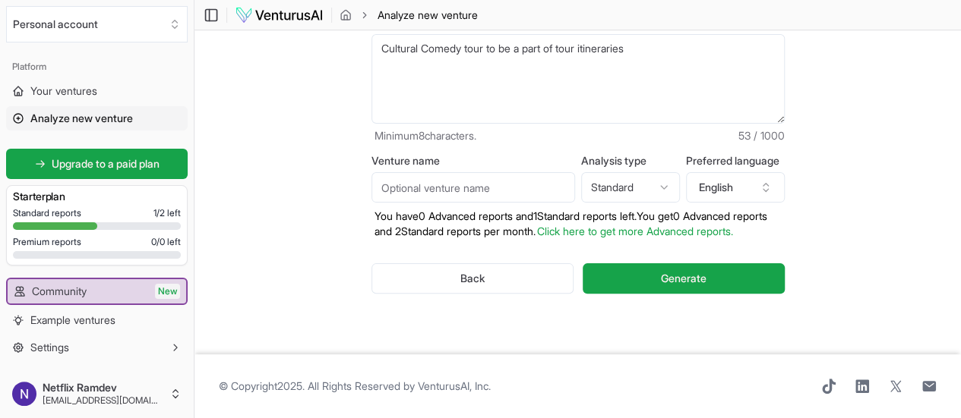
scroll to position [102, 0]
type textarea "Cultural Comedy tour to be a part of tour itineraries"
click at [491, 186] on input "Venture name" at bounding box center [473, 187] width 204 height 30
click at [623, 188] on html "Personal account Platform Your ventures Analyze new venture Get started for fre…" at bounding box center [480, 119] width 961 height 418
click at [392, 182] on input "Venture name" at bounding box center [473, 187] width 204 height 30
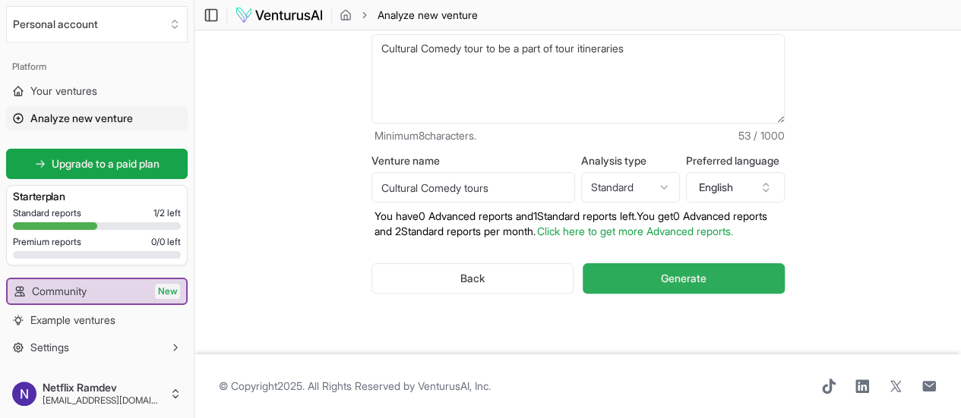
type input "Cultural Comedy tours"
click at [678, 271] on span "Generate" at bounding box center [684, 278] width 46 height 15
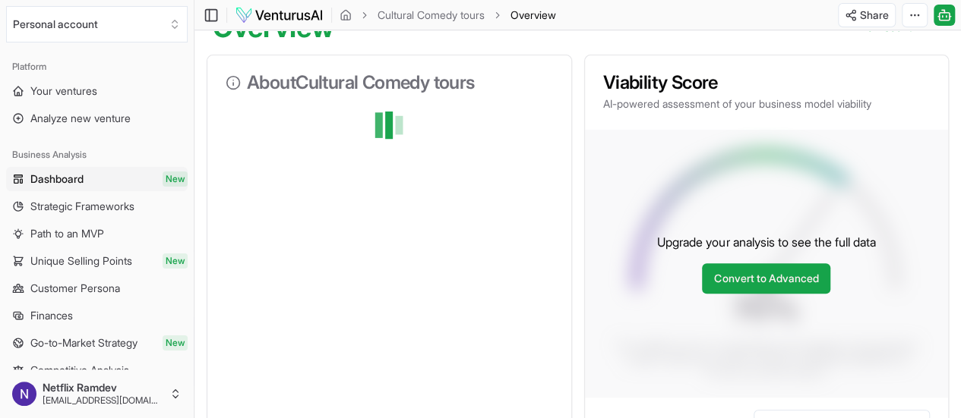
scroll to position [234, 0]
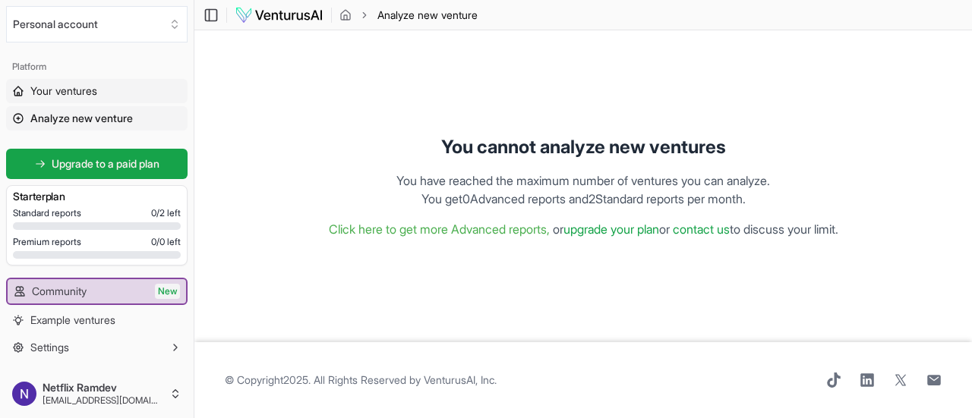
click at [61, 89] on span "Your ventures" at bounding box center [63, 91] width 67 height 15
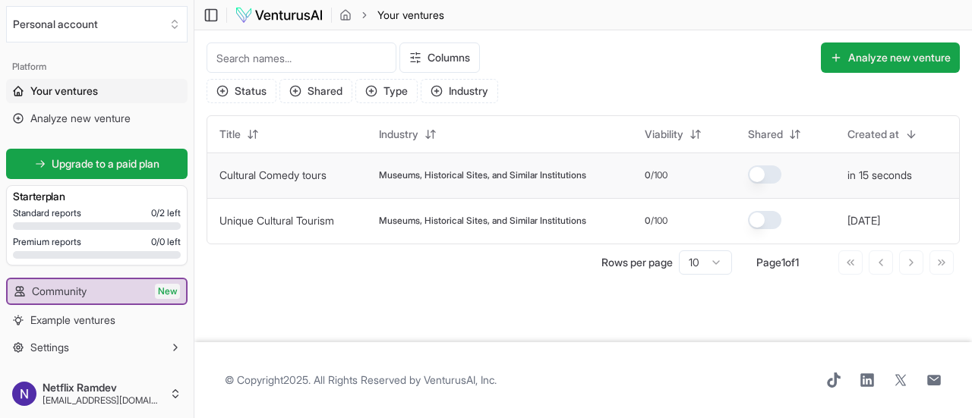
click at [481, 172] on span "Museums, Historical Sites, and Similar Institutions" at bounding box center [482, 175] width 207 height 12
click at [620, 177] on div "Museums, Historical Sites, and Similar Institutions" at bounding box center [499, 175] width 241 height 12
click at [283, 162] on td "Cultural Comedy tours" at bounding box center [286, 176] width 159 height 46
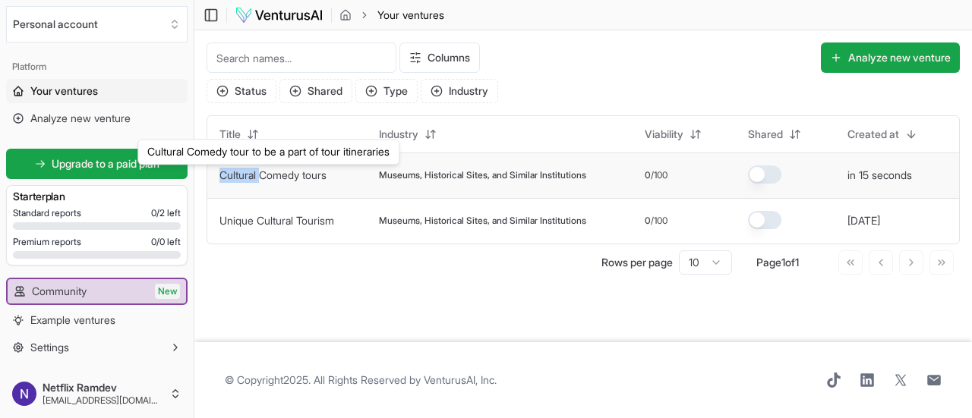
click at [316, 175] on link "Cultural Comedy tours" at bounding box center [272, 175] width 107 height 13
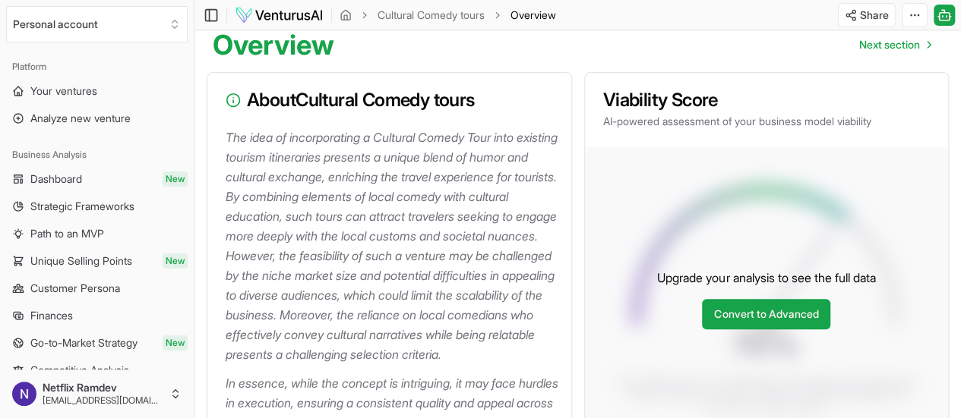
scroll to position [155, 0]
click at [466, 187] on p "The idea of incorporating a Cultural Comedy Tour into existing tourism itinerar…" at bounding box center [392, 245] width 333 height 237
drag, startPoint x: 466, startPoint y: 187, endPoint x: 412, endPoint y: 197, distance: 55.7
click at [412, 197] on p "The idea of incorporating a Cultural Comedy Tour into existing tourism itinerar…" at bounding box center [392, 245] width 333 height 237
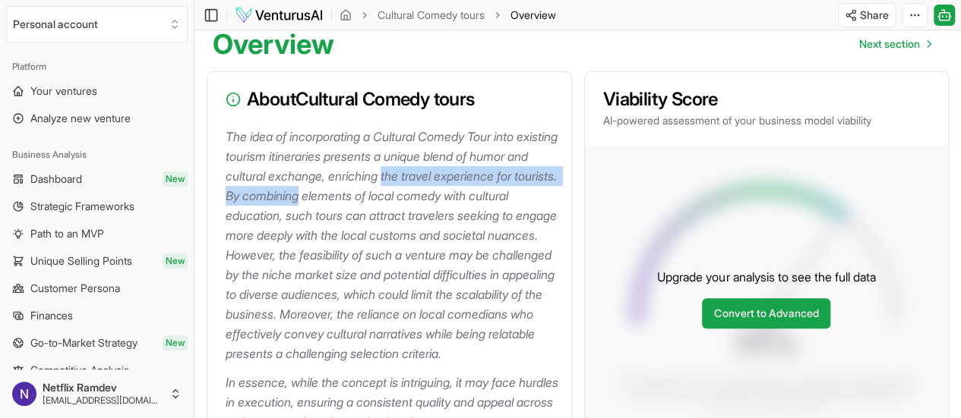
click at [412, 197] on p "The idea of incorporating a Cultural Comedy Tour into existing tourism itinerar…" at bounding box center [392, 245] width 333 height 237
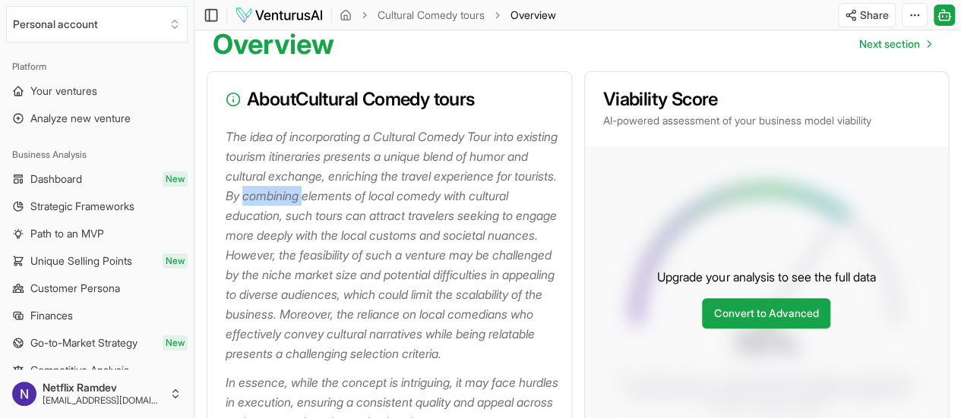
drag, startPoint x: 412, startPoint y: 197, endPoint x: 442, endPoint y: 198, distance: 30.4
click at [442, 198] on p "The idea of incorporating a Cultural Comedy Tour into existing tourism itinerar…" at bounding box center [392, 245] width 333 height 237
drag, startPoint x: 442, startPoint y: 198, endPoint x: 488, endPoint y: 226, distance: 53.8
click at [488, 226] on p "The idea of incorporating a Cultural Comedy Tour into existing tourism itinerar…" at bounding box center [392, 245] width 333 height 237
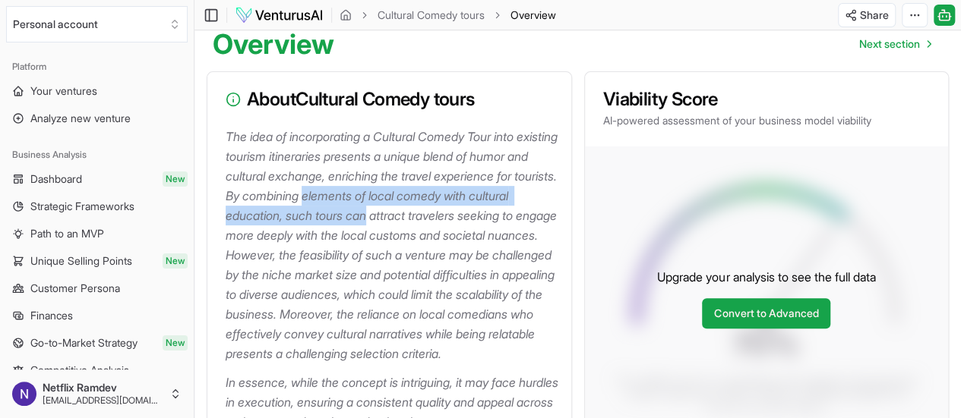
click at [488, 226] on p "The idea of incorporating a Cultural Comedy Tour into existing tourism itinerar…" at bounding box center [392, 245] width 333 height 237
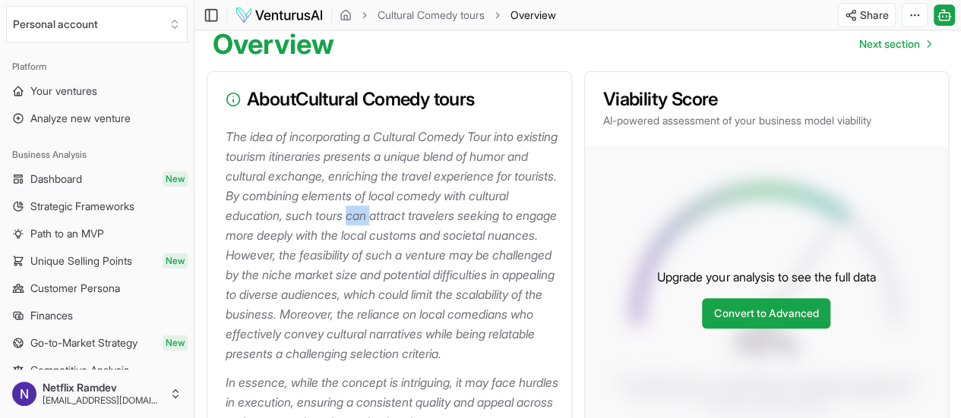
drag, startPoint x: 488, startPoint y: 226, endPoint x: 432, endPoint y: 260, distance: 65.8
click at [432, 260] on p "The idea of incorporating a Cultural Comedy Tour into existing tourism itinerar…" at bounding box center [392, 245] width 333 height 237
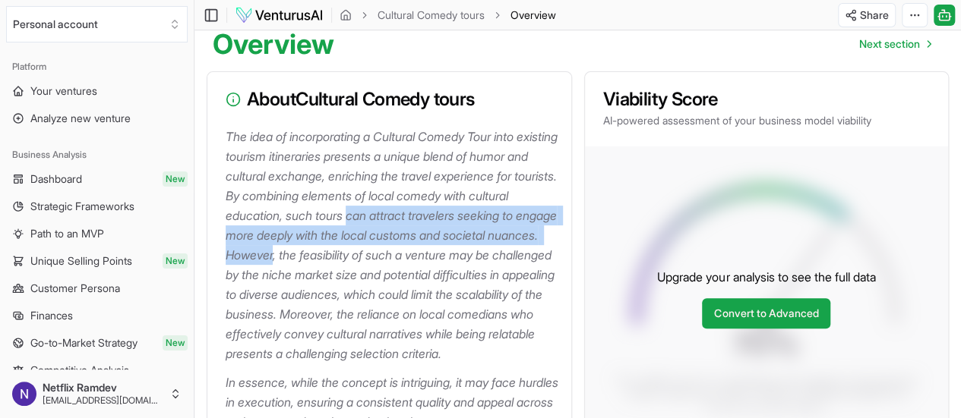
click at [432, 260] on p "The idea of incorporating a Cultural Comedy Tour into existing tourism itinerar…" at bounding box center [392, 245] width 333 height 237
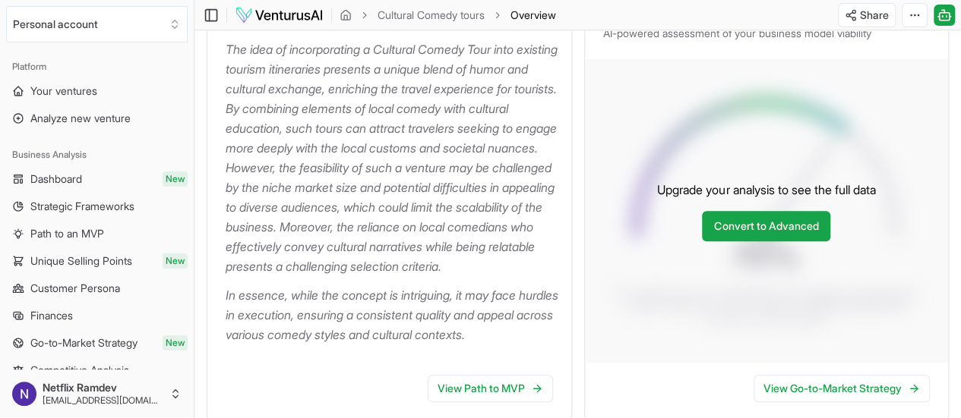
scroll to position [241, 0]
drag, startPoint x: 432, startPoint y: 260, endPoint x: 475, endPoint y: 262, distance: 42.6
click at [475, 262] on p "The idea of incorporating a Cultural Comedy Tour into existing tourism itinerar…" at bounding box center [392, 158] width 333 height 237
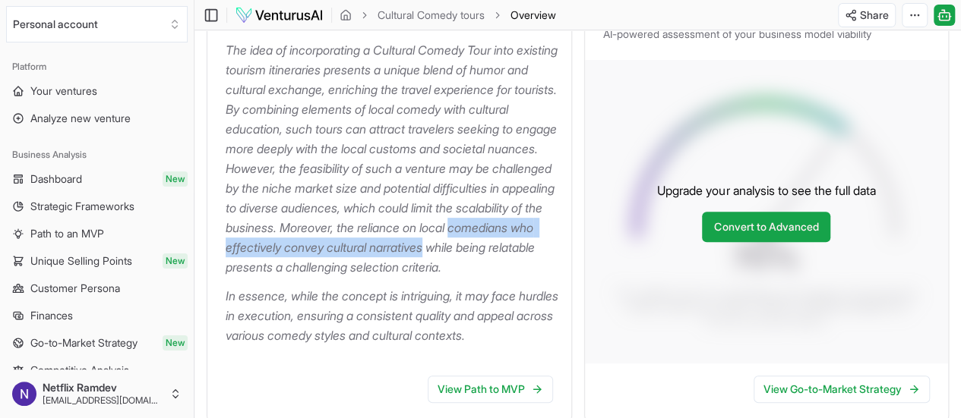
drag, startPoint x: 475, startPoint y: 262, endPoint x: 399, endPoint y: 272, distance: 75.8
click at [399, 272] on p "The idea of incorporating a Cultural Comedy Tour into existing tourism itinerar…" at bounding box center [392, 158] width 333 height 237
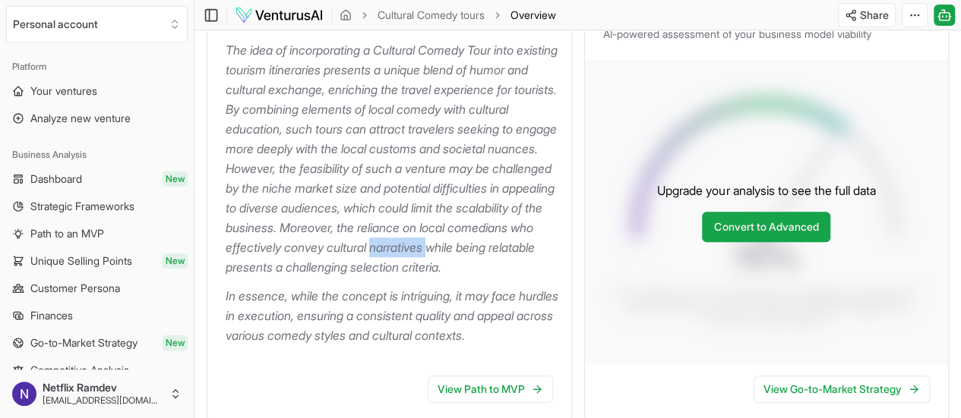
drag, startPoint x: 399, startPoint y: 272, endPoint x: 448, endPoint y: 278, distance: 49.0
click at [448, 277] on p "The idea of incorporating a Cultural Comedy Tour into existing tourism itinerar…" at bounding box center [392, 158] width 333 height 237
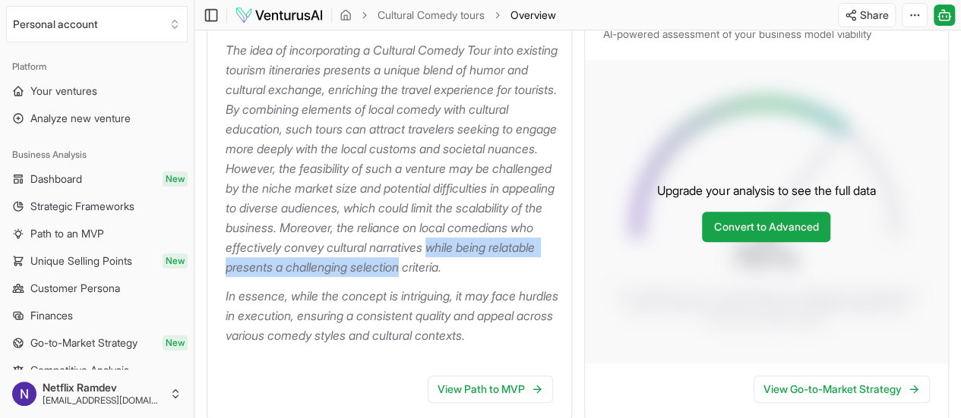
drag, startPoint x: 448, startPoint y: 278, endPoint x: 357, endPoint y: 297, distance: 93.1
click at [357, 277] on p "The idea of incorporating a Cultural Comedy Tour into existing tourism itinerar…" at bounding box center [392, 158] width 333 height 237
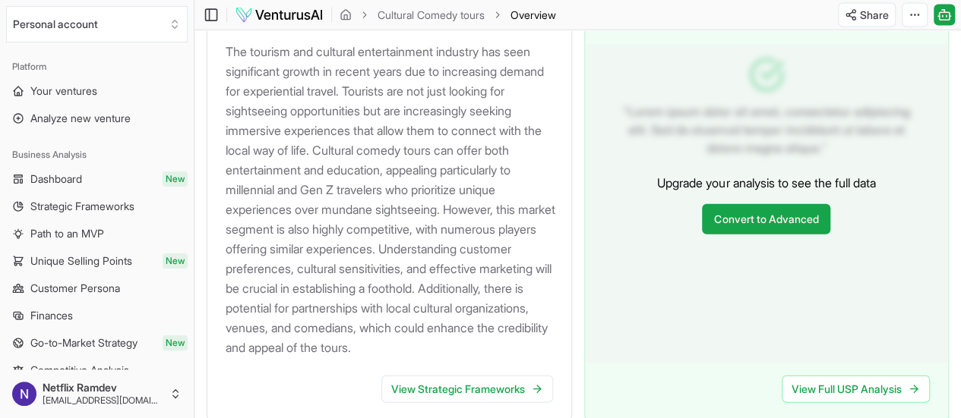
scroll to position [1615, 0]
click at [399, 237] on p "The tourism and cultural entertainment industry has seen significant growth in …" at bounding box center [392, 199] width 333 height 316
drag, startPoint x: 399, startPoint y: 237, endPoint x: 356, endPoint y: 227, distance: 43.7
click at [356, 227] on p "The tourism and cultural entertainment industry has seen significant growth in …" at bounding box center [392, 199] width 333 height 316
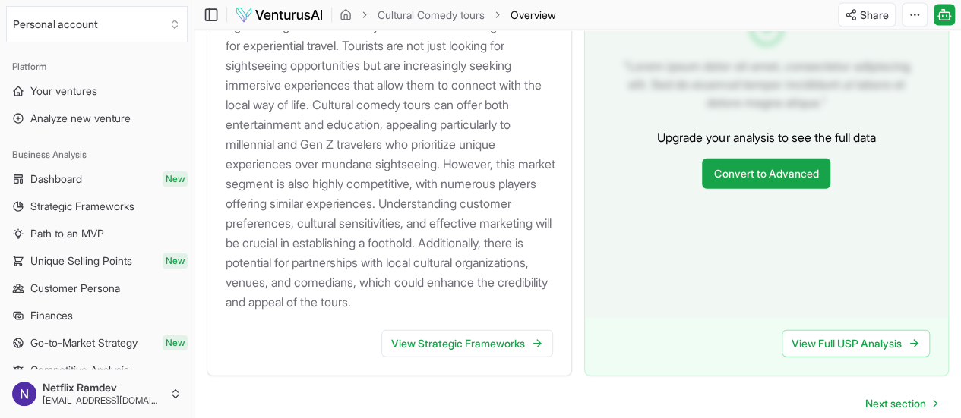
scroll to position [1659, 0]
click at [389, 260] on p "The tourism and cultural entertainment industry has seen significant growth in …" at bounding box center [392, 155] width 333 height 316
drag, startPoint x: 389, startPoint y: 260, endPoint x: 413, endPoint y: 267, distance: 25.2
click at [413, 267] on p "The tourism and cultural entertainment industry has seen significant growth in …" at bounding box center [392, 155] width 333 height 316
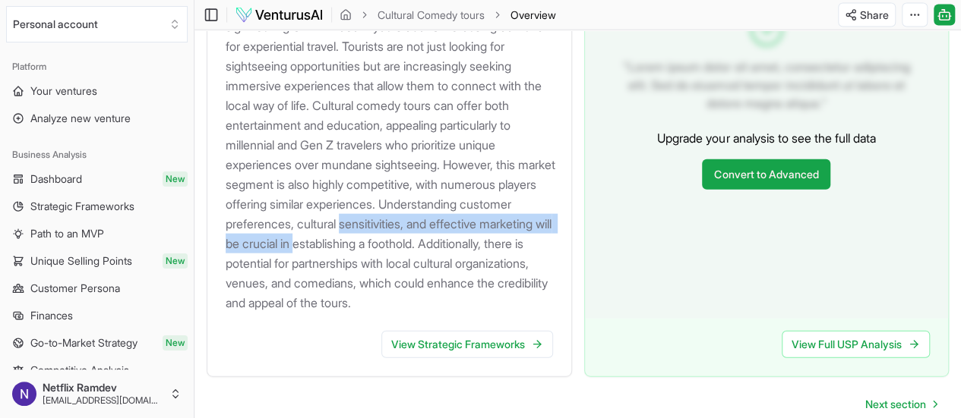
drag, startPoint x: 413, startPoint y: 267, endPoint x: 374, endPoint y: 291, distance: 46.0
click at [374, 291] on p "The tourism and cultural entertainment industry has seen significant growth in …" at bounding box center [392, 155] width 333 height 316
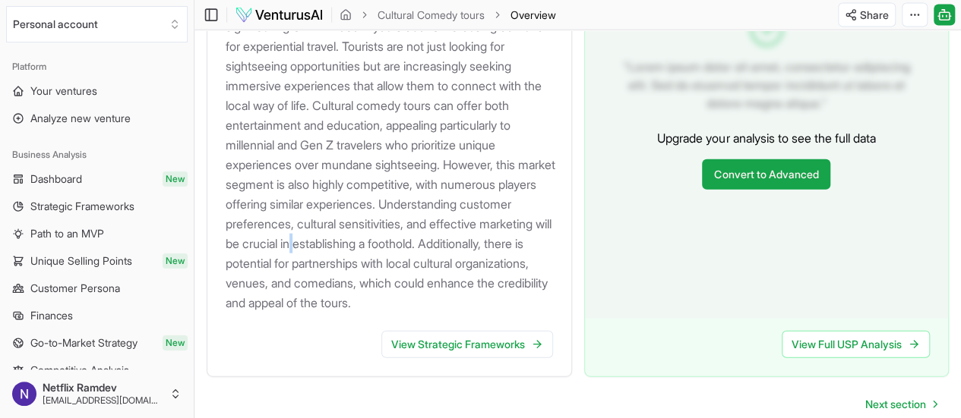
drag, startPoint x: 374, startPoint y: 291, endPoint x: 436, endPoint y: 289, distance: 62.3
click at [436, 289] on p "The tourism and cultural entertainment industry has seen significant growth in …" at bounding box center [392, 155] width 333 height 316
drag, startPoint x: 436, startPoint y: 289, endPoint x: 377, endPoint y: 288, distance: 58.5
click at [377, 288] on p "The tourism and cultural entertainment industry has seen significant growth in …" at bounding box center [392, 155] width 333 height 316
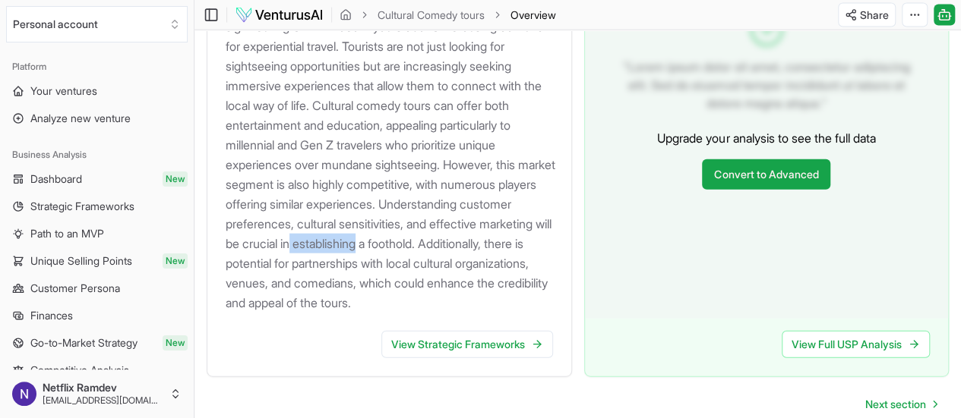
click at [377, 288] on p "The tourism and cultural entertainment industry has seen significant growth in …" at bounding box center [392, 155] width 333 height 316
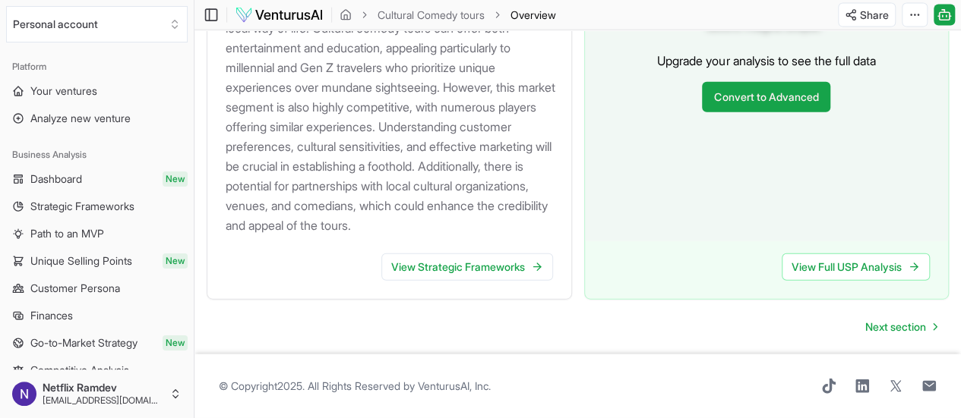
scroll to position [1791, 0]
click at [457, 265] on link "View Strategic Frameworks" at bounding box center [467, 267] width 172 height 27
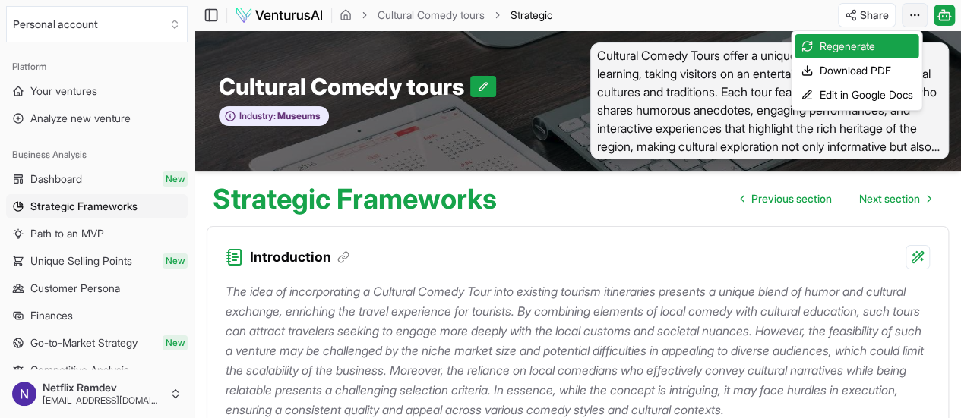
click at [918, 17] on html "Personal account Platform Your ventures Analyze new venture Business Analysis D…" at bounding box center [480, 209] width 961 height 418
click at [844, 67] on div "Download PDF" at bounding box center [856, 70] width 124 height 24
click at [916, 9] on html "Personal account Platform Your ventures Analyze new venture Business Analysis D…" at bounding box center [480, 209] width 961 height 418
click at [734, 19] on html "Personal account Platform Your ventures Analyze new venture Business Analysis D…" at bounding box center [480, 209] width 961 height 418
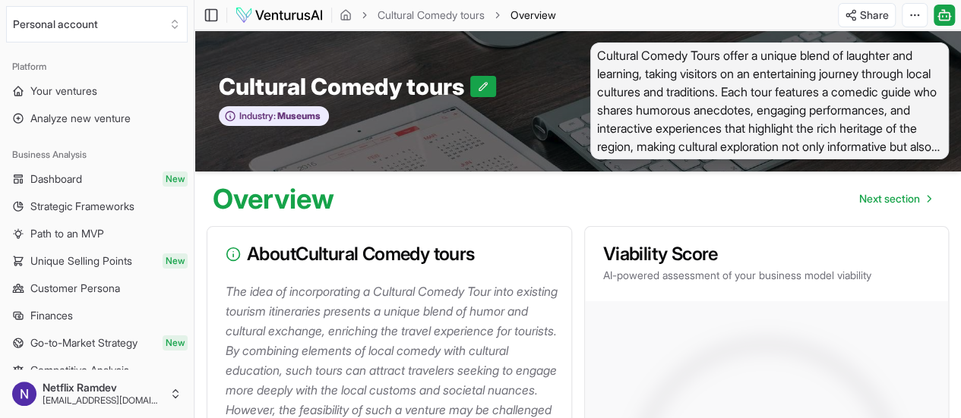
scroll to position [1791, 0]
